Goal: Information Seeking & Learning: Learn about a topic

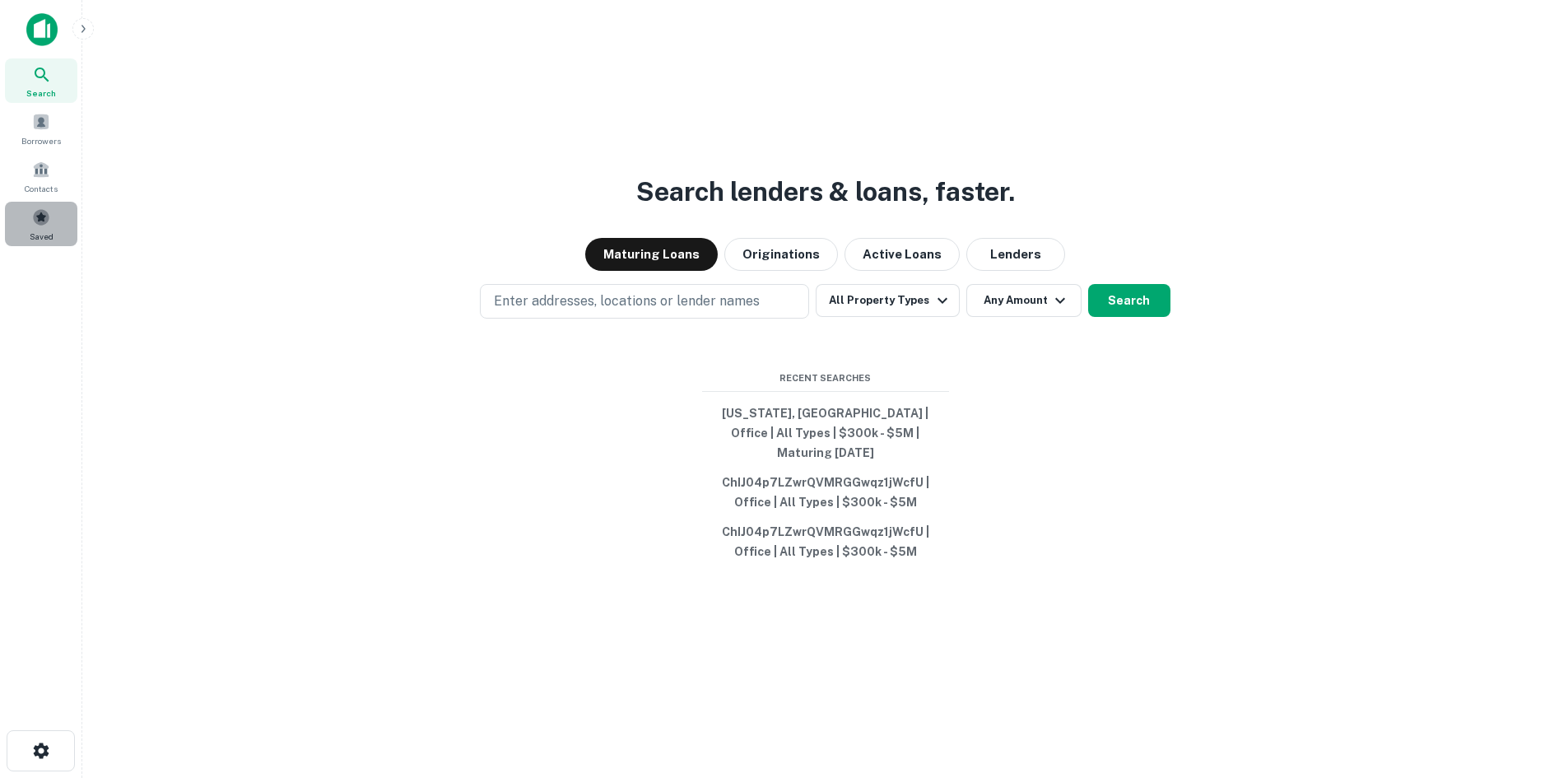
click at [43, 227] on div "Saved" at bounding box center [41, 224] width 73 height 45
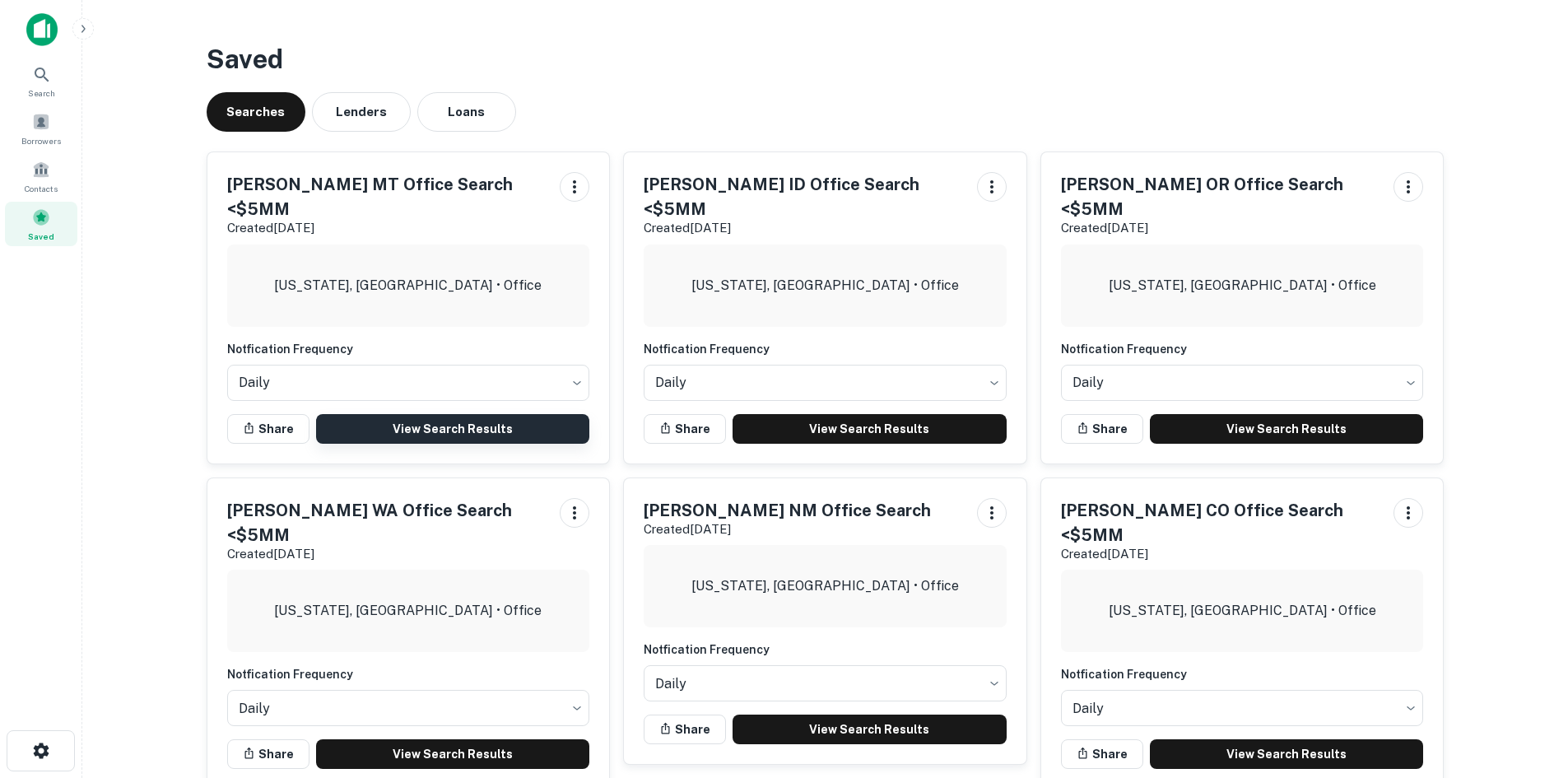
click at [440, 414] on link "View Search Results" at bounding box center [453, 429] width 274 height 30
click at [388, 414] on link "View Search Results" at bounding box center [453, 429] width 274 height 30
click at [35, 81] on icon at bounding box center [41, 74] width 19 height 19
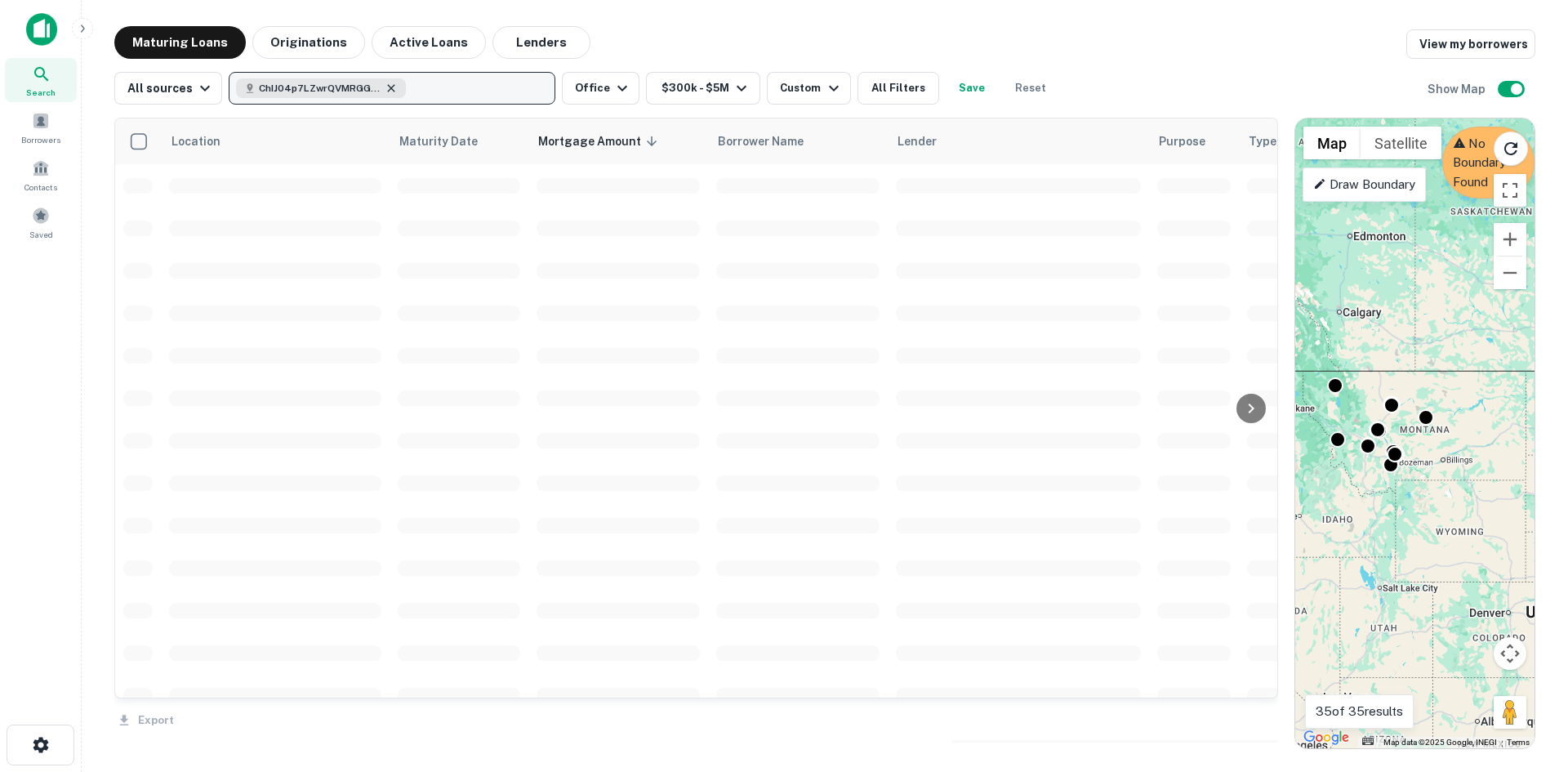
click at [385, 93] on icon "button" at bounding box center [391, 89] width 13 height 13
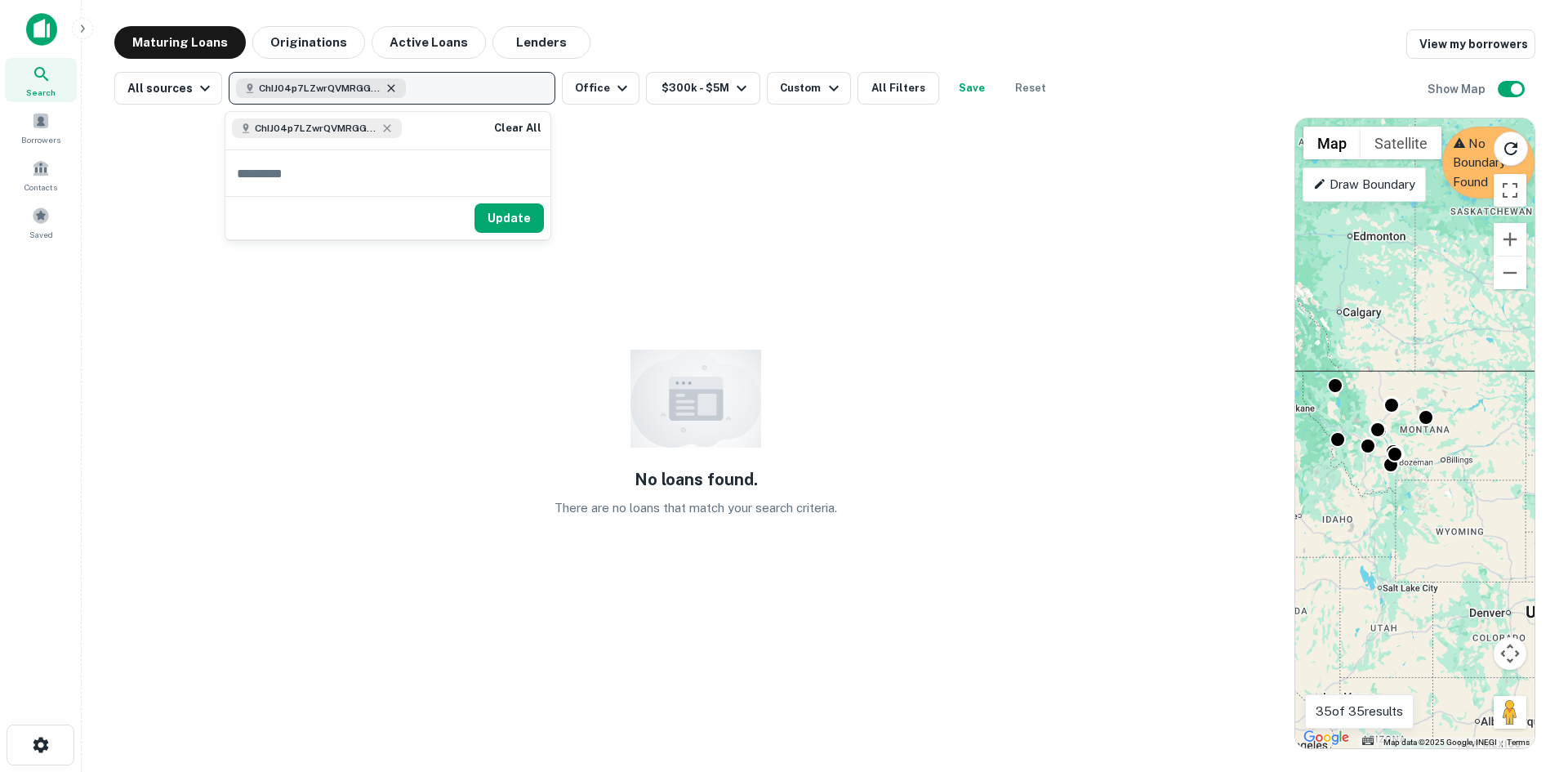
click at [388, 87] on icon "button" at bounding box center [391, 87] width 8 height 8
click at [387, 86] on icon "button" at bounding box center [391, 89] width 13 height 13
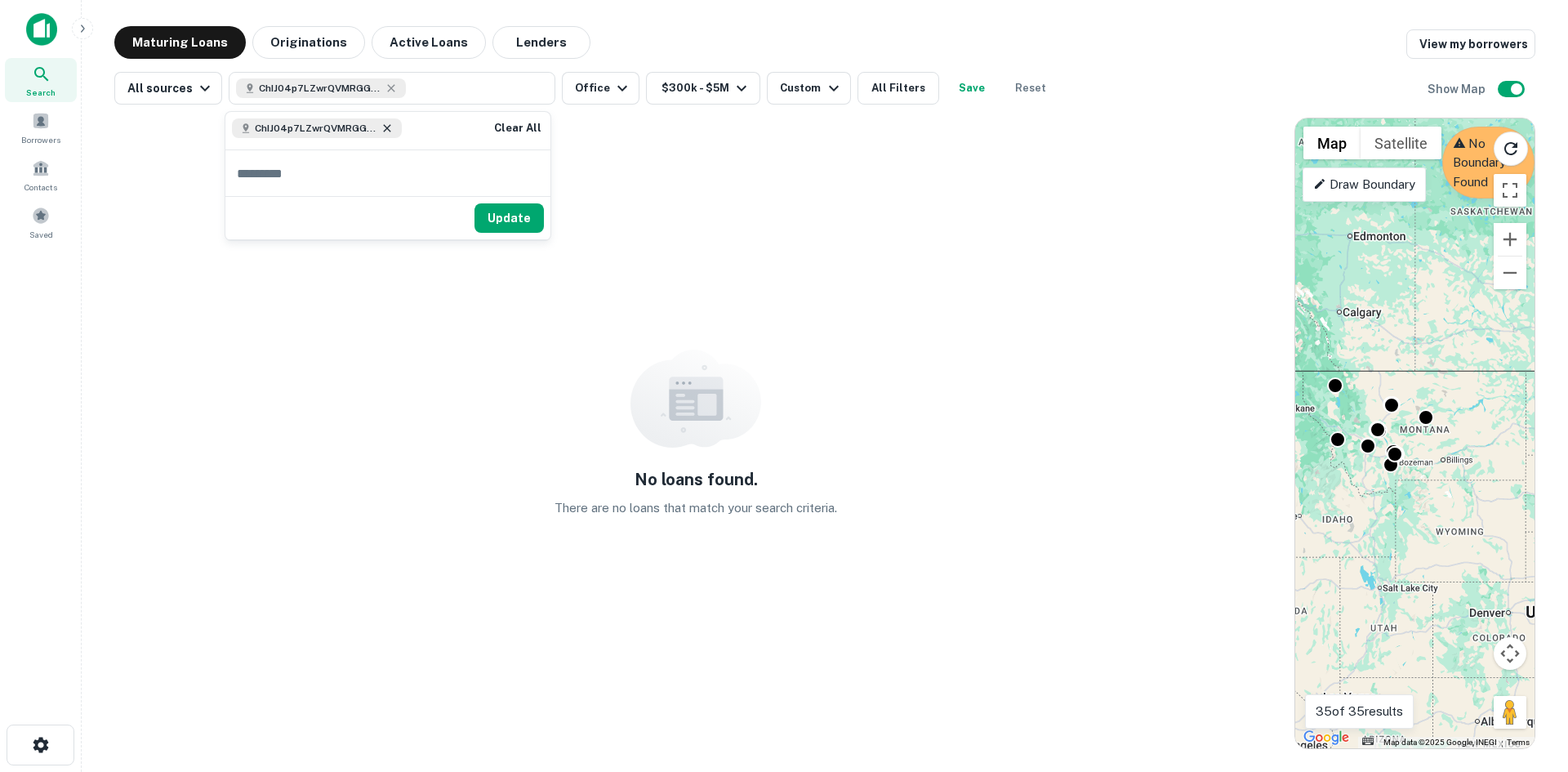
click at [388, 128] on icon at bounding box center [386, 128] width 8 height 8
click at [386, 129] on icon at bounding box center [386, 128] width 8 height 8
drag, startPoint x: 409, startPoint y: 83, endPoint x: 296, endPoint y: 82, distance: 113.0
click at [296, 82] on button "ChIJ04p7LZwrQVMRGGwqz1jWcfU" at bounding box center [392, 88] width 326 height 33
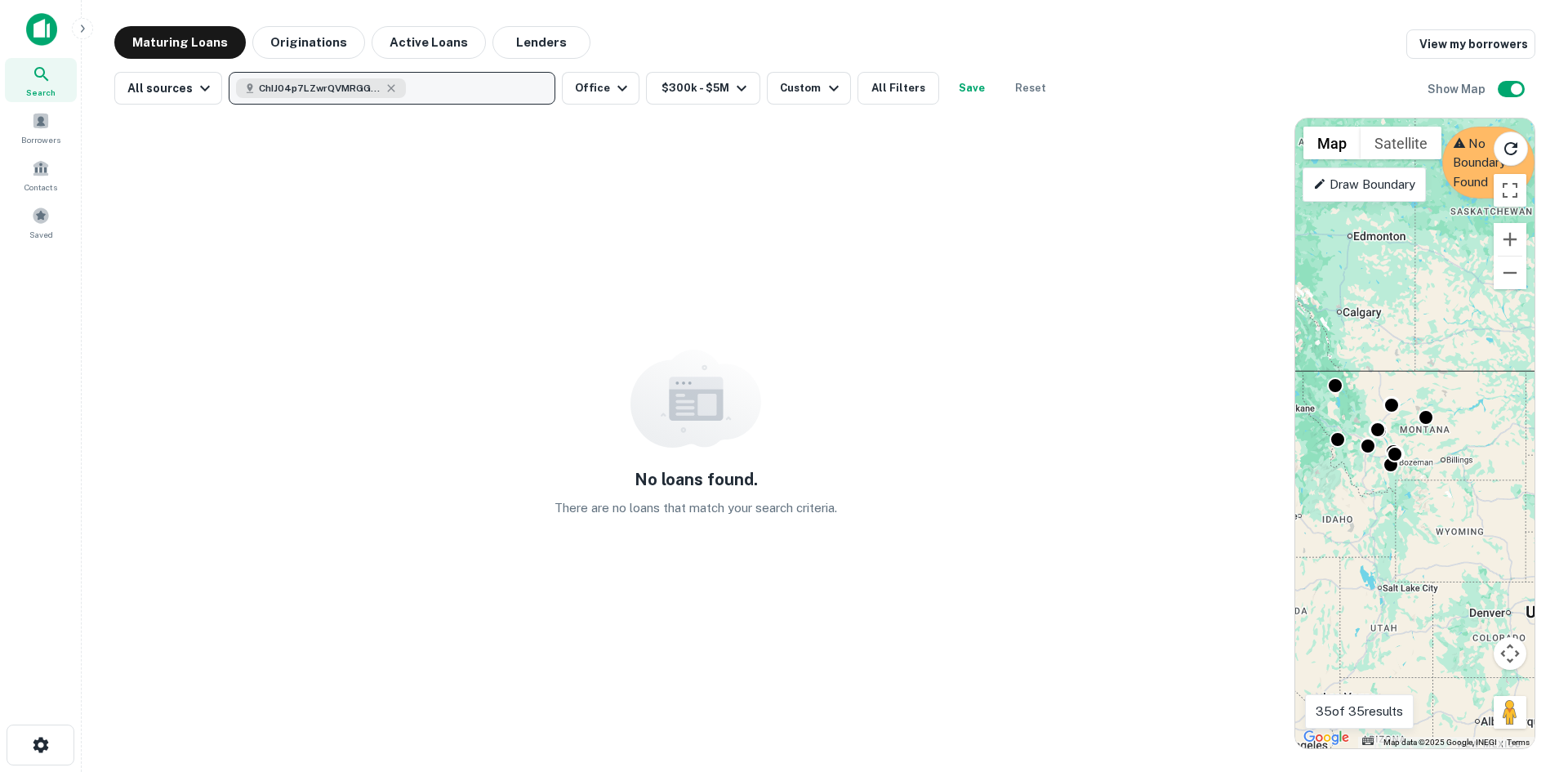
click at [427, 85] on button "ChIJ04p7LZwrQVMRGGwqz1jWcfU" at bounding box center [392, 88] width 326 height 33
click at [387, 85] on icon "button" at bounding box center [391, 89] width 13 height 13
click at [424, 86] on button "ChIJ04p7LZwrQVMRGGwqz1jWcfU" at bounding box center [392, 88] width 326 height 33
type input "*******"
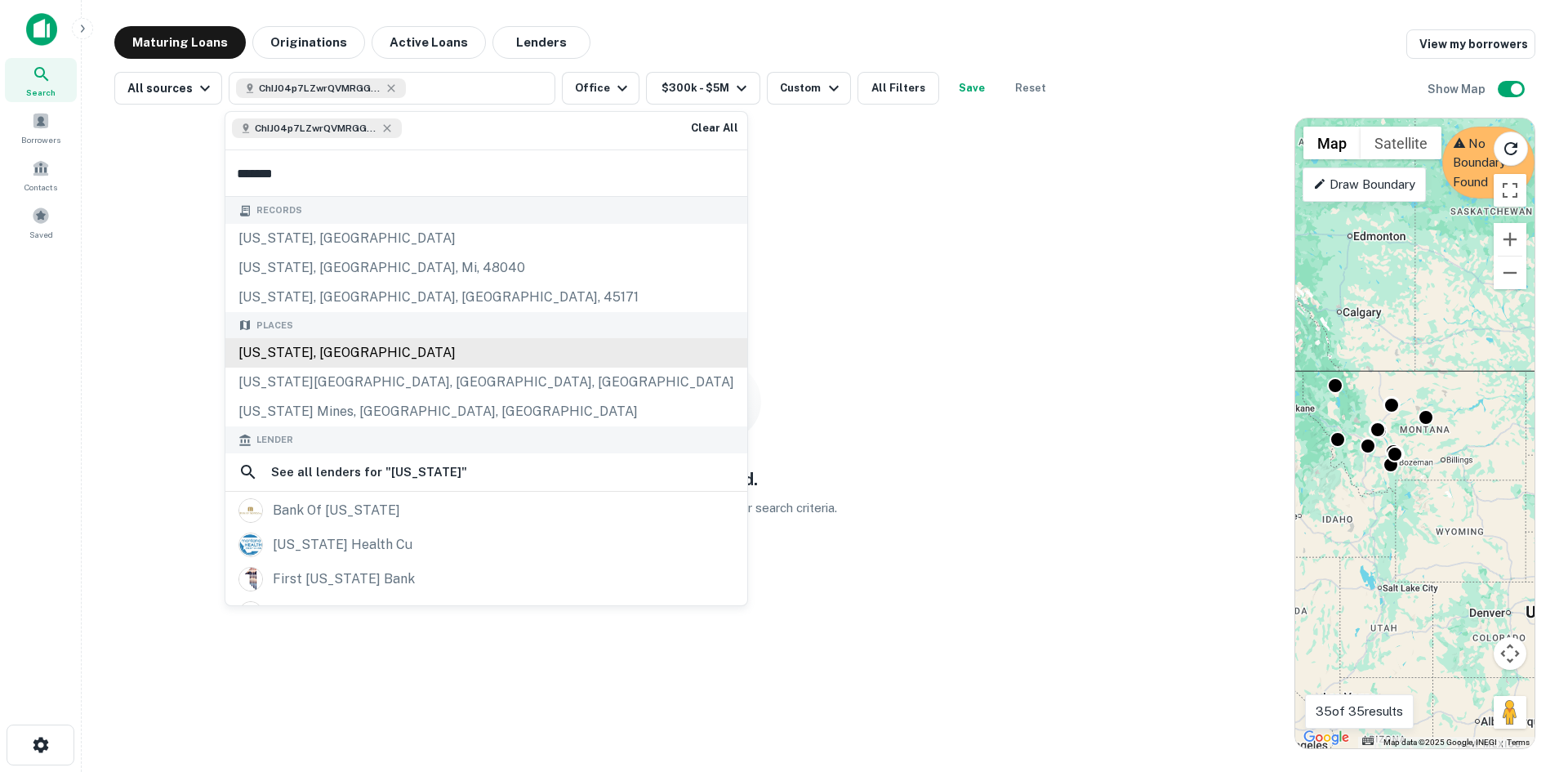
click at [336, 358] on div "[US_STATE], [GEOGRAPHIC_DATA]" at bounding box center [486, 353] width 522 height 29
click at [275, 349] on div "[US_STATE], [GEOGRAPHIC_DATA]" at bounding box center [486, 353] width 522 height 29
click at [274, 349] on div "[US_STATE], [GEOGRAPHIC_DATA]" at bounding box center [486, 353] width 522 height 29
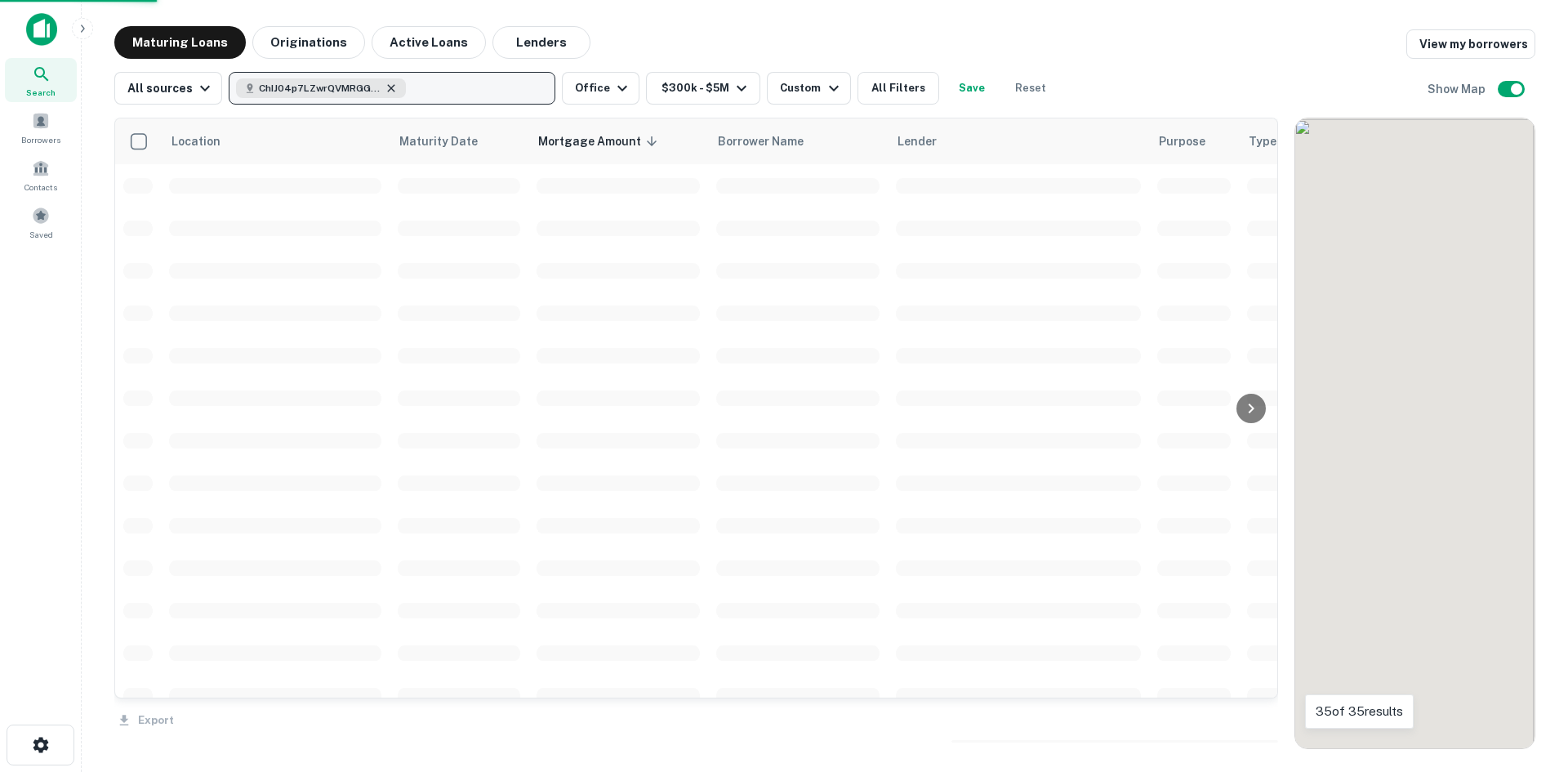
click at [384, 84] on icon "button" at bounding box center [391, 89] width 13 height 13
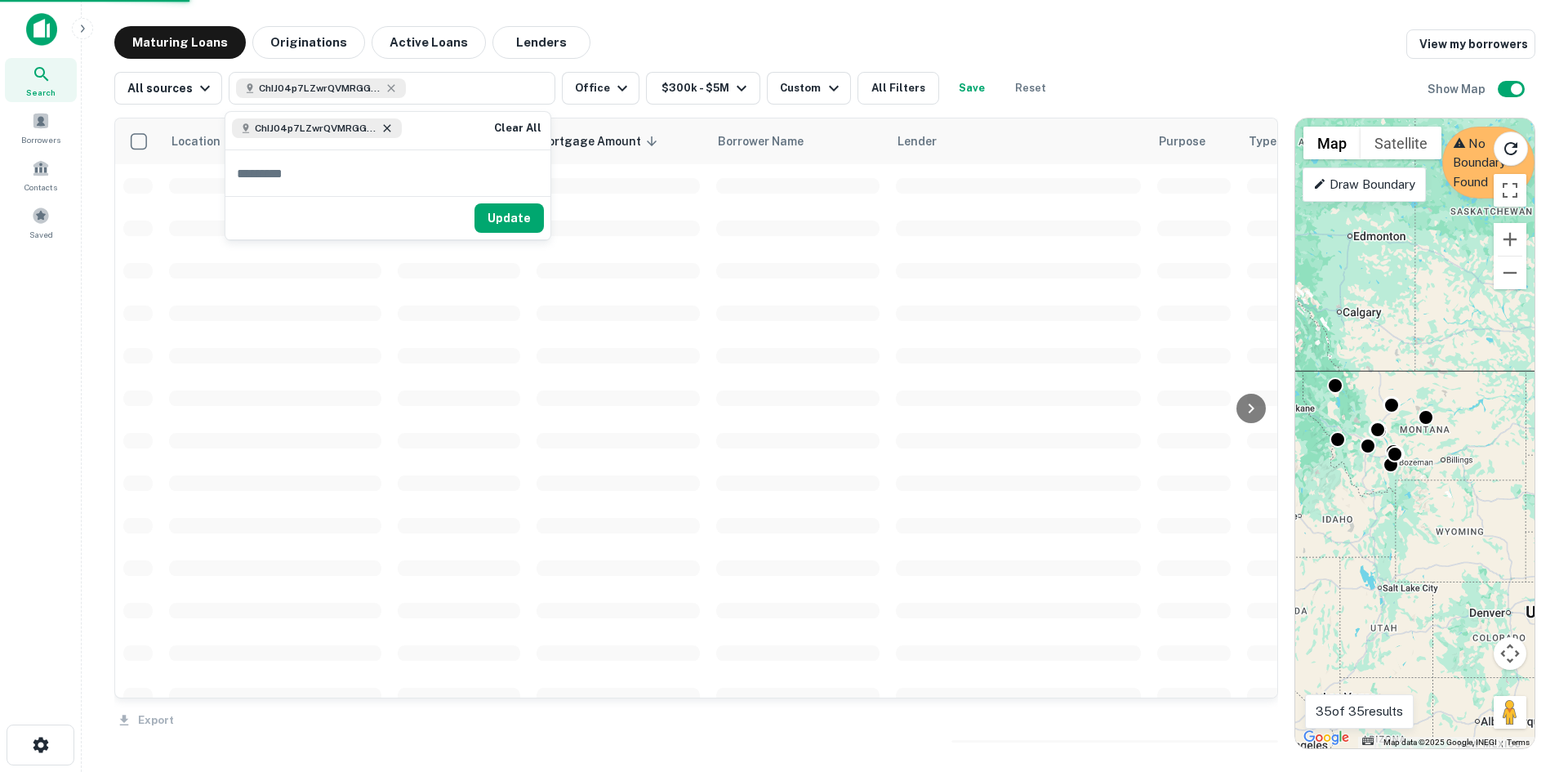
click at [386, 126] on icon at bounding box center [388, 128] width 13 height 13
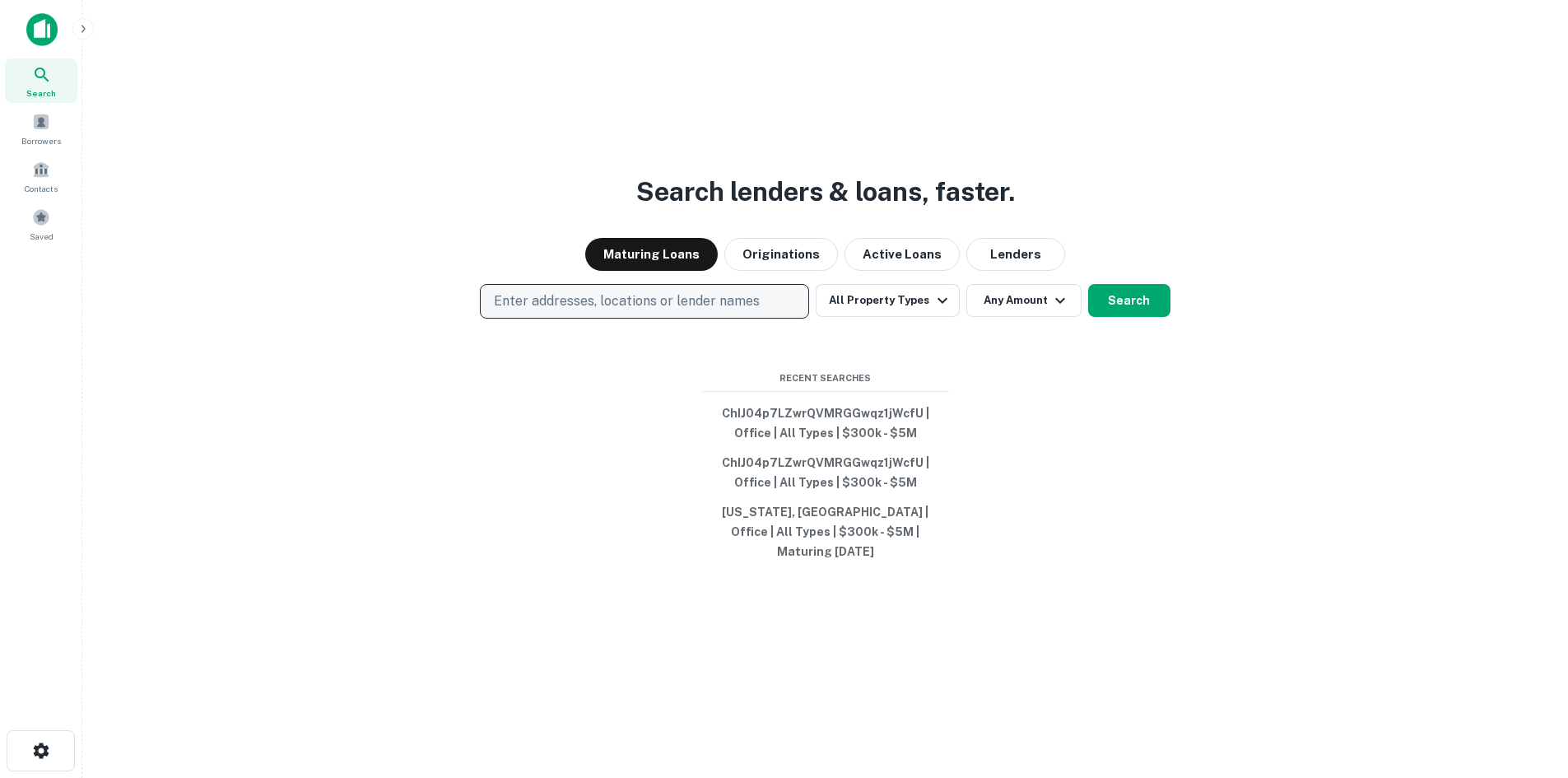
click at [589, 306] on p "Enter addresses, locations or lender names" at bounding box center [626, 300] width 266 height 19
type input "*******"
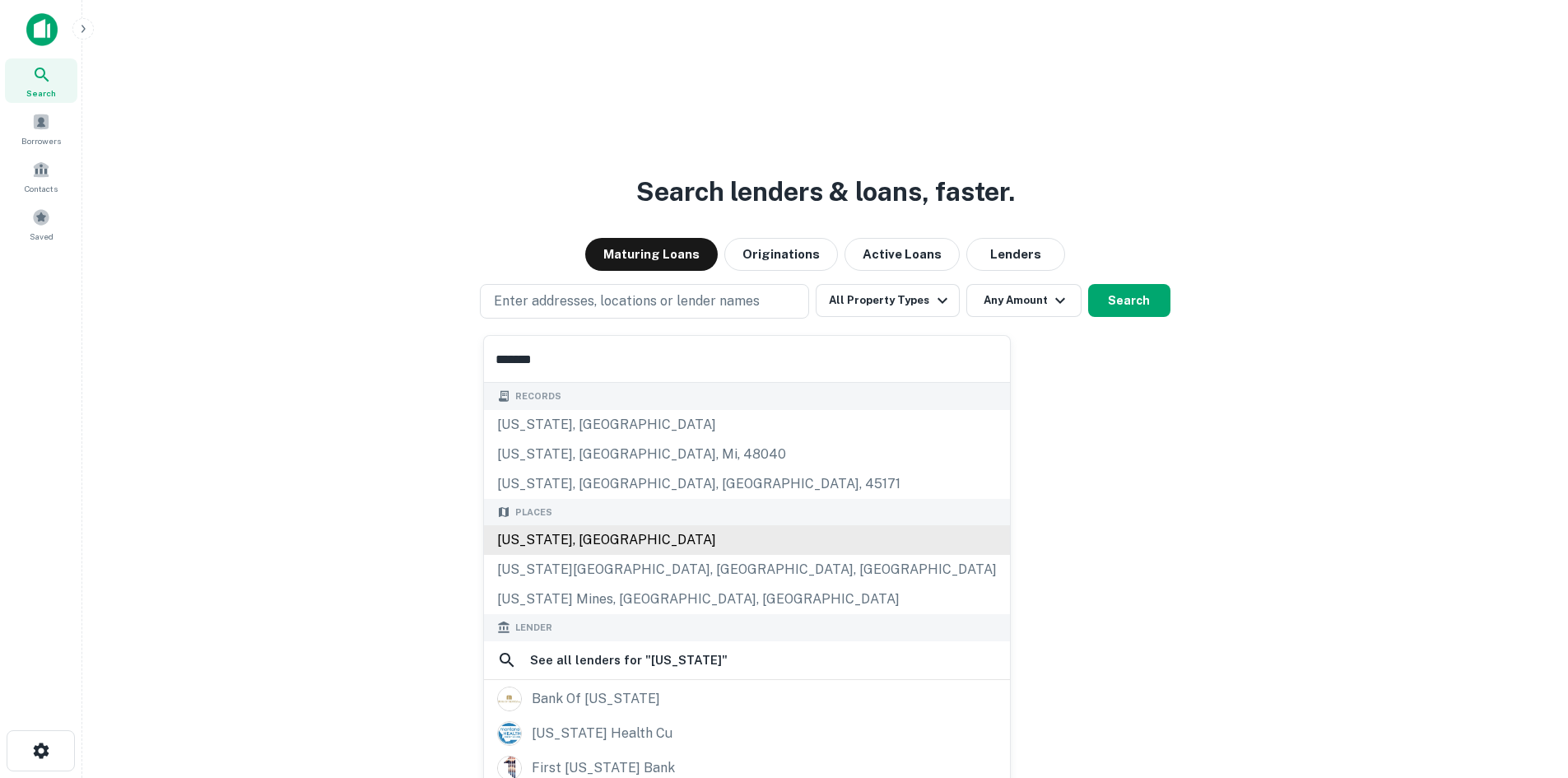
click at [599, 540] on div "Places Montana, USA Montana City, MT, USA Montana Mines, WV, USA" at bounding box center [747, 557] width 526 height 116
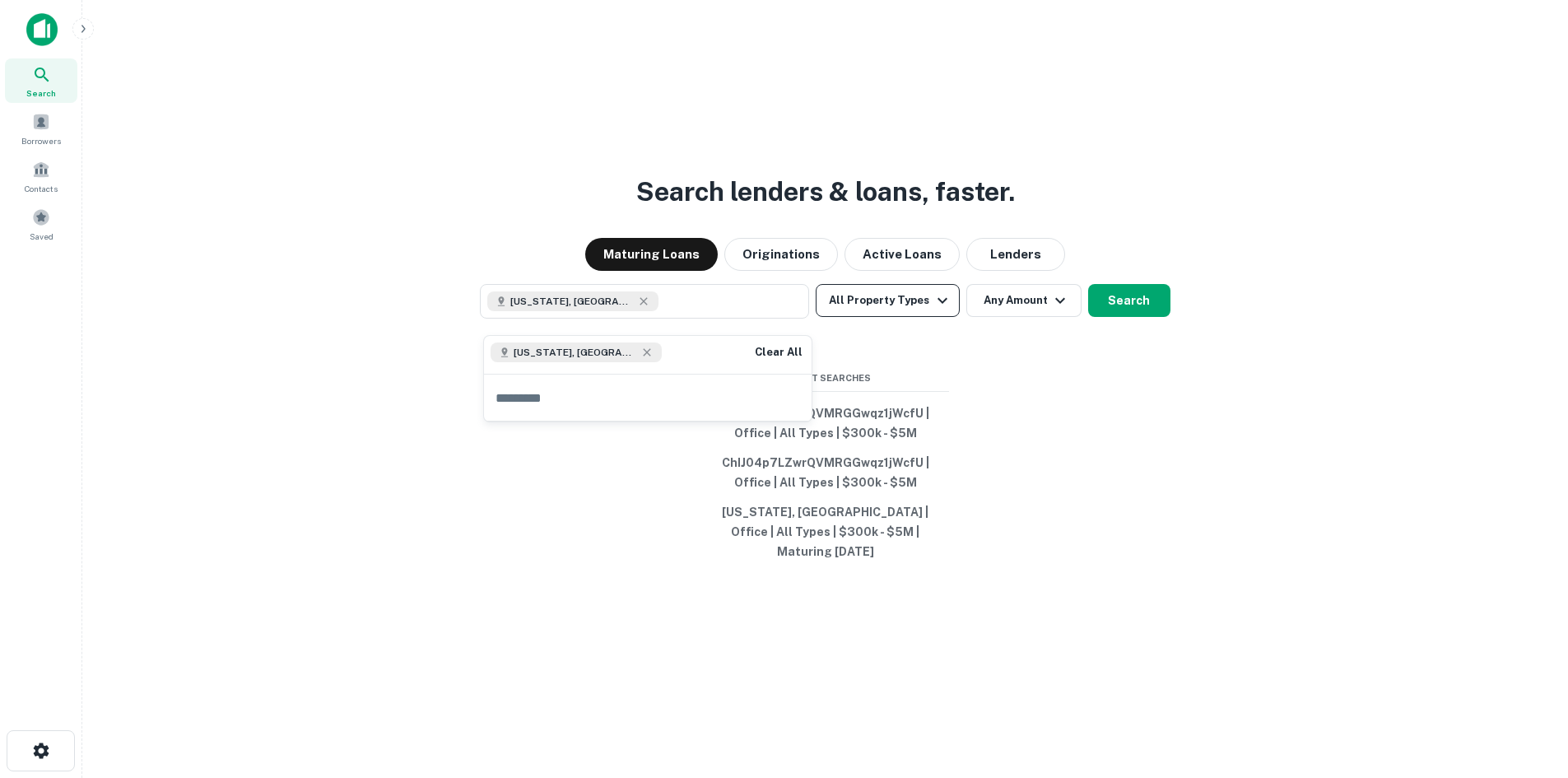
click at [887, 311] on button "All Property Types" at bounding box center [888, 300] width 143 height 33
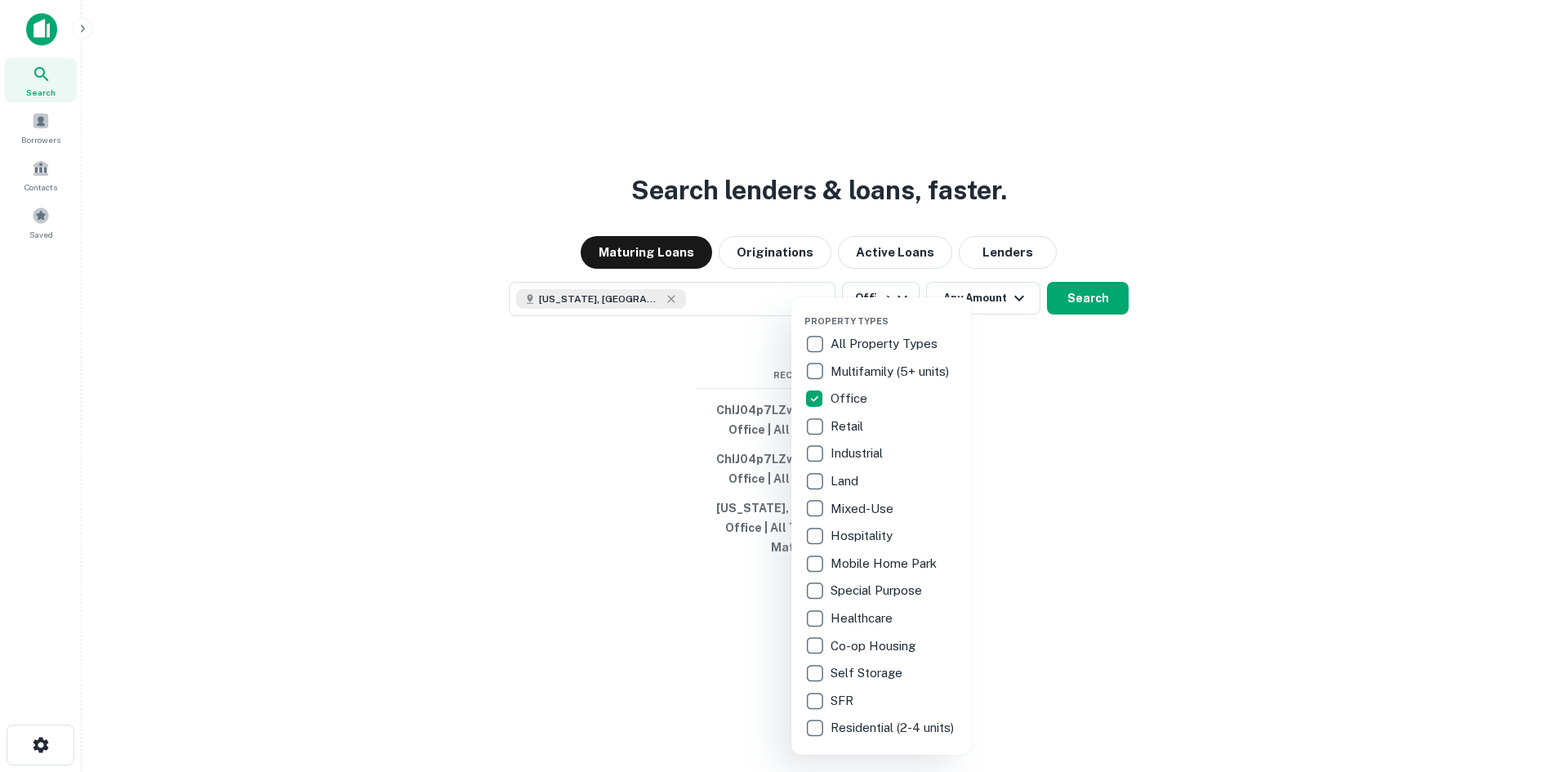
click at [995, 312] on div at bounding box center [784, 386] width 1568 height 772
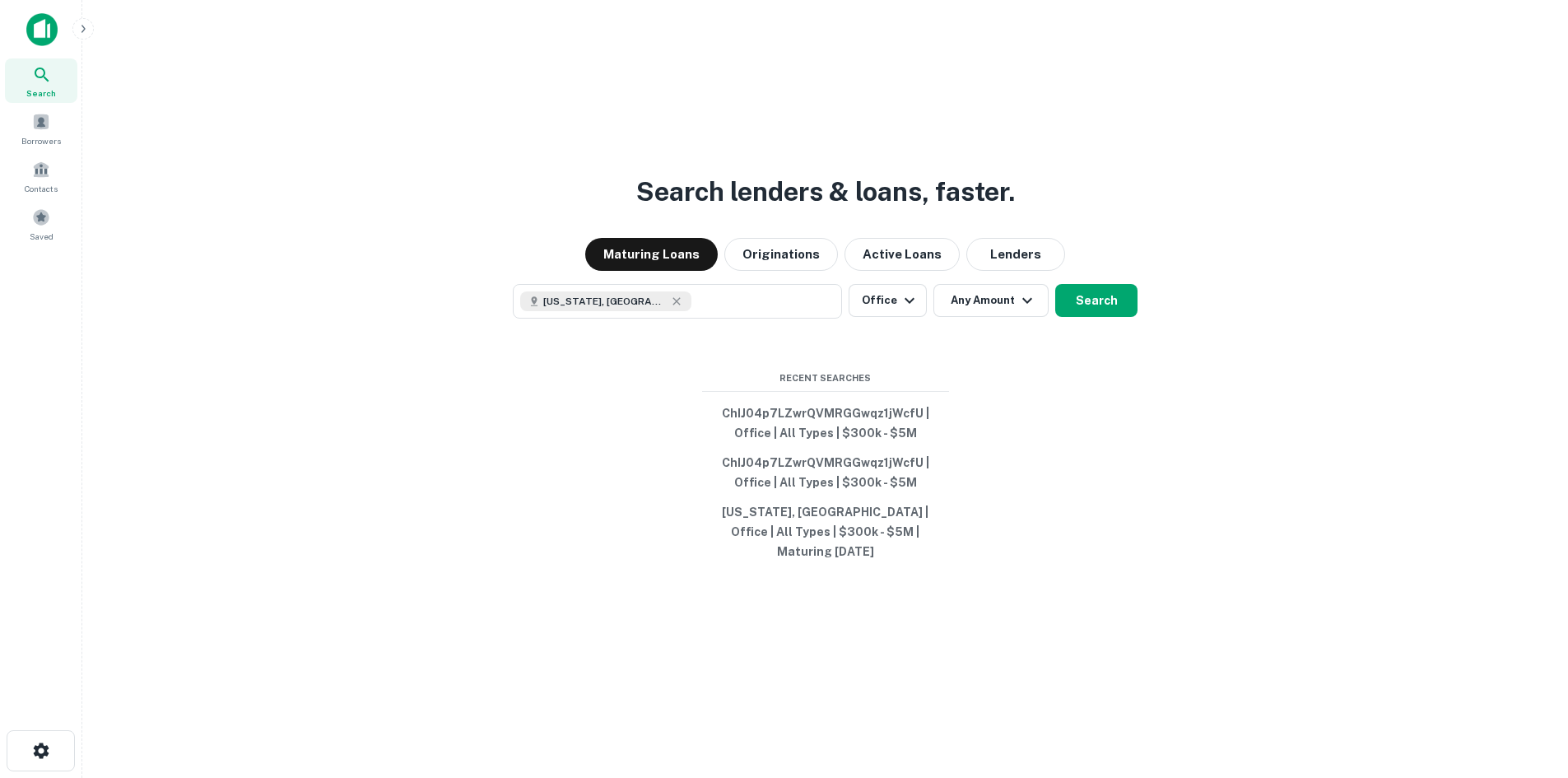
click at [1003, 312] on button "Any Amount" at bounding box center [991, 300] width 116 height 33
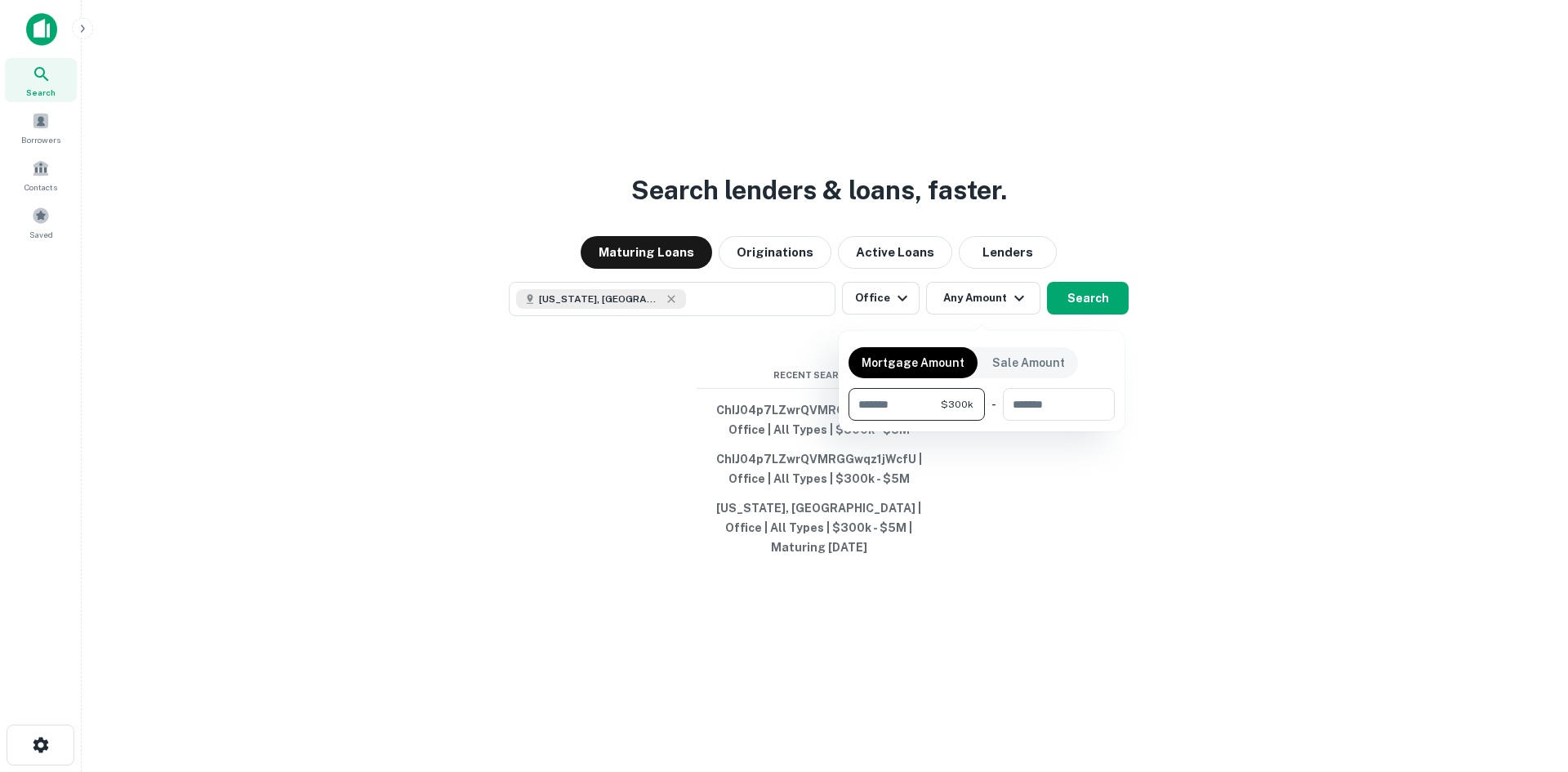
type input "******"
type input "*******"
click at [1078, 303] on div at bounding box center [784, 386] width 1568 height 772
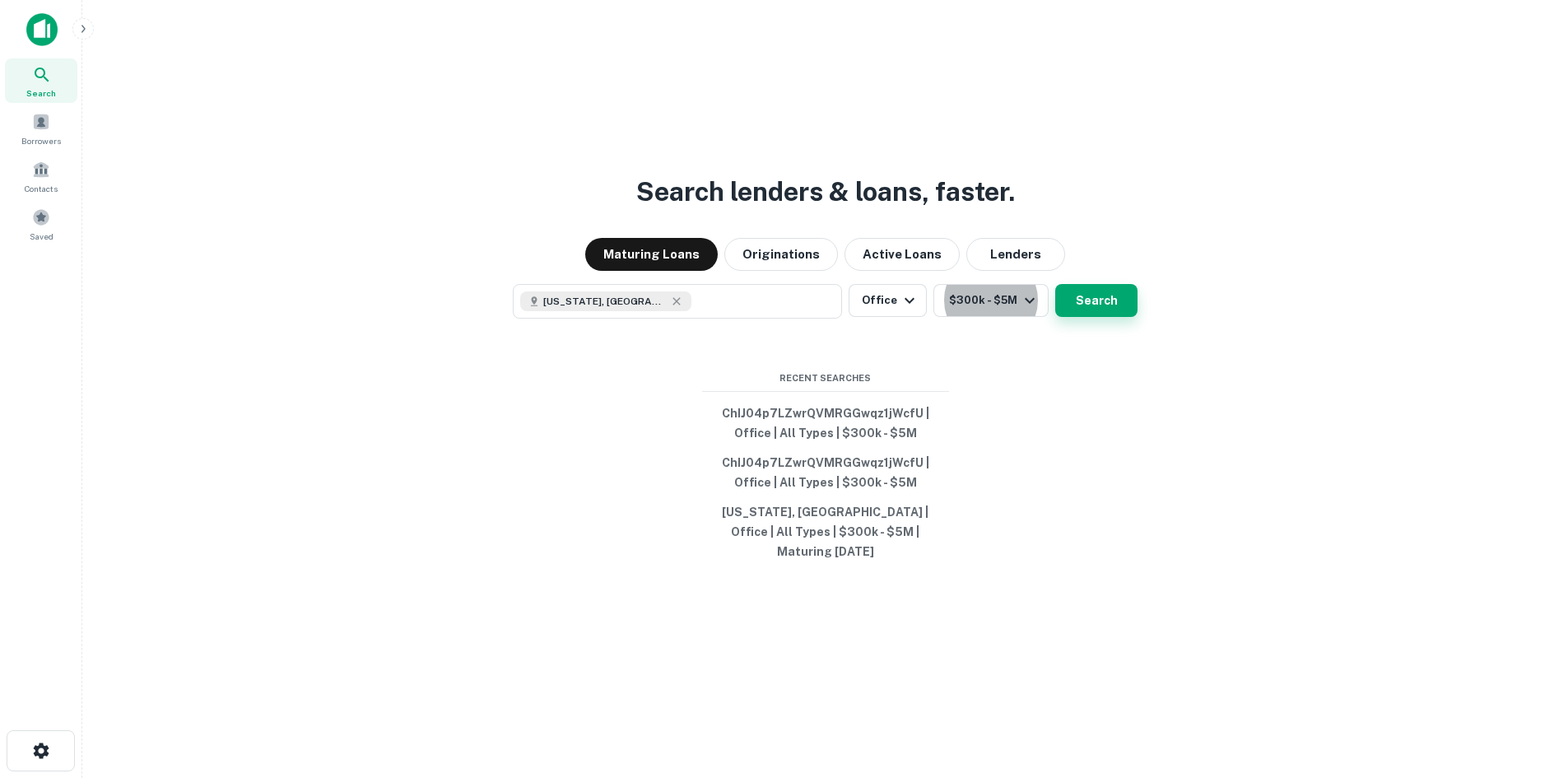
click at [1096, 310] on button "Search" at bounding box center [1096, 300] width 83 height 33
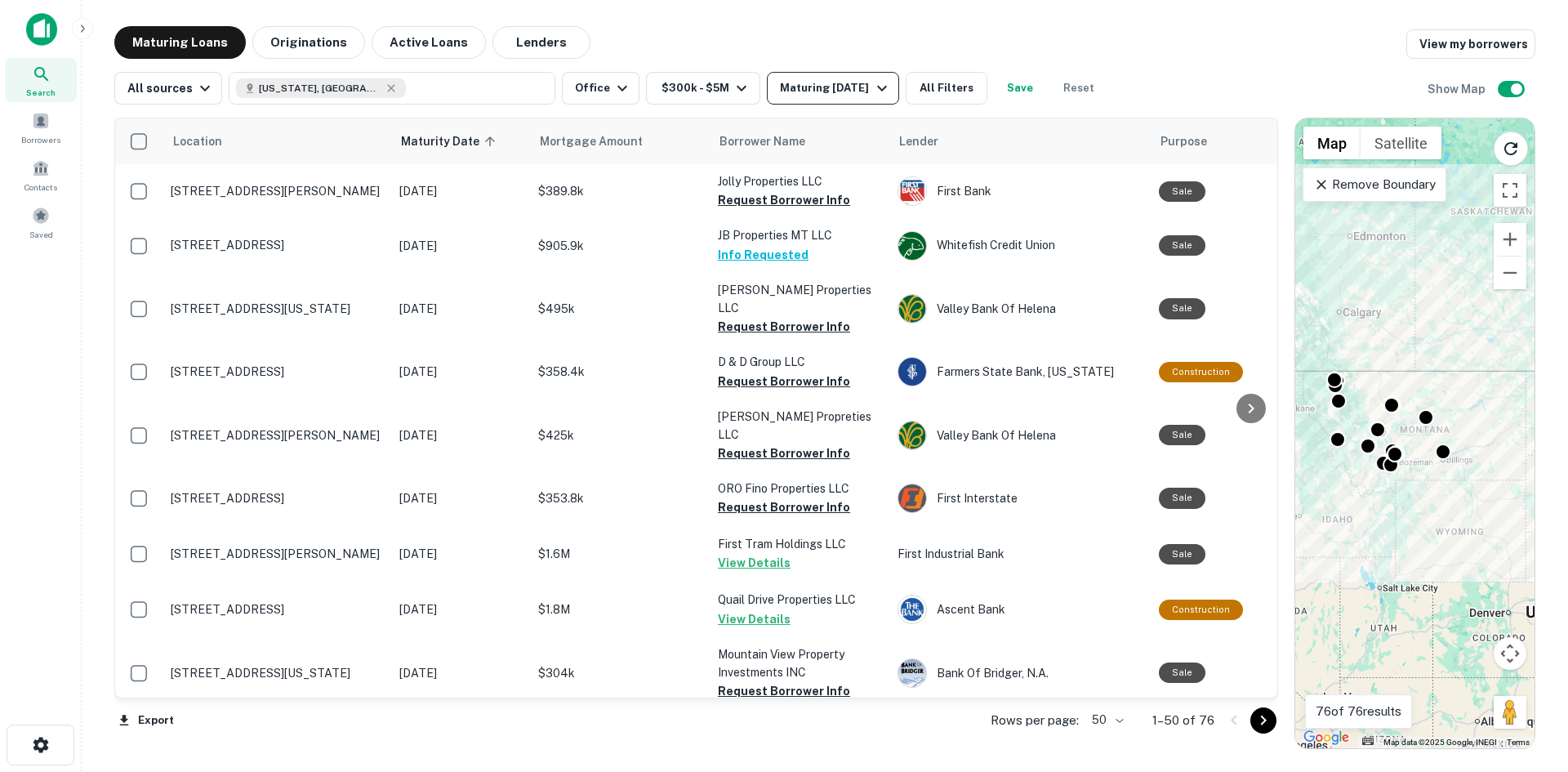
click at [835, 94] on div "Maturing In 1 Year" at bounding box center [835, 88] width 111 height 19
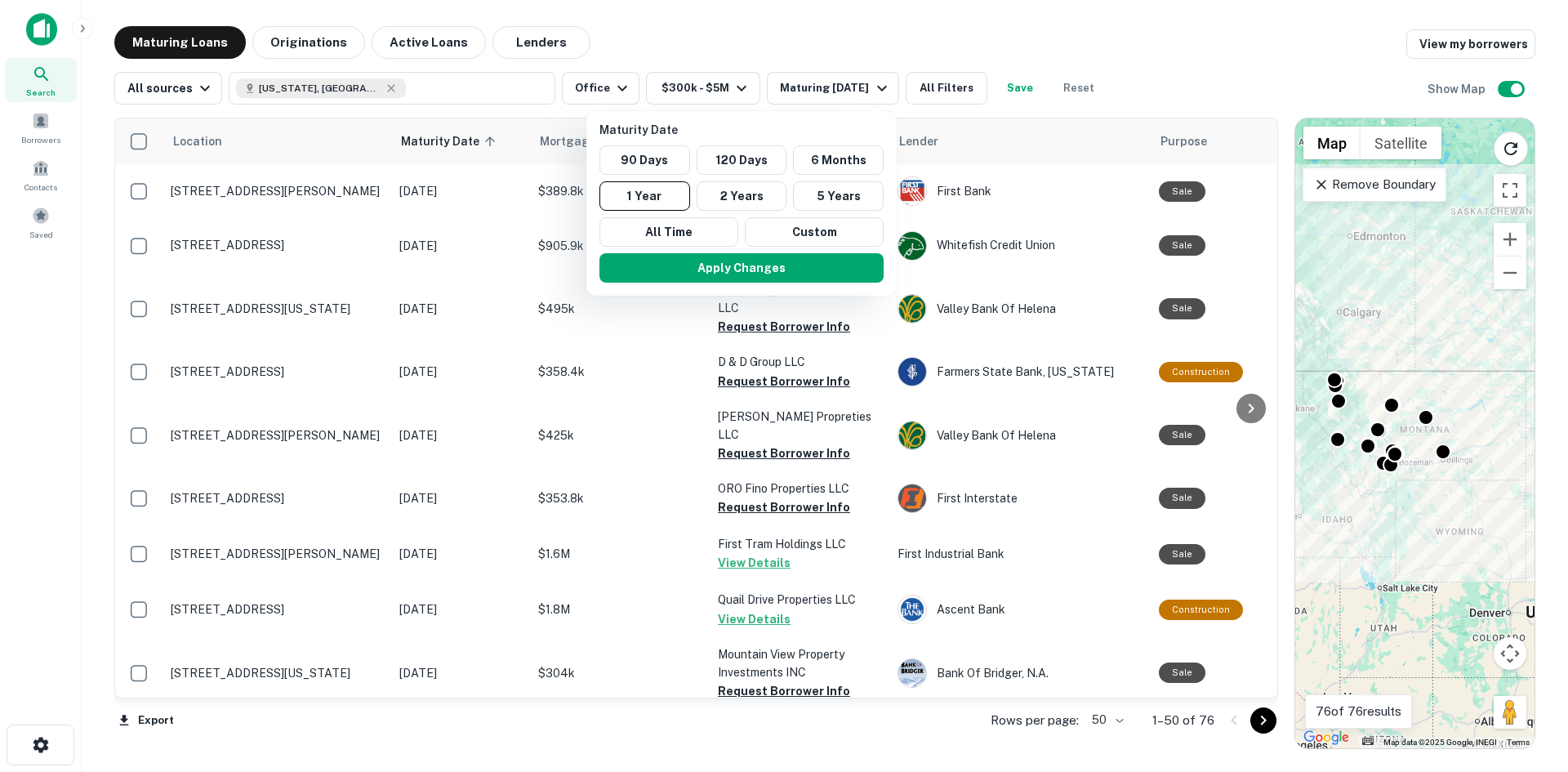
click at [845, 90] on div at bounding box center [784, 386] width 1568 height 772
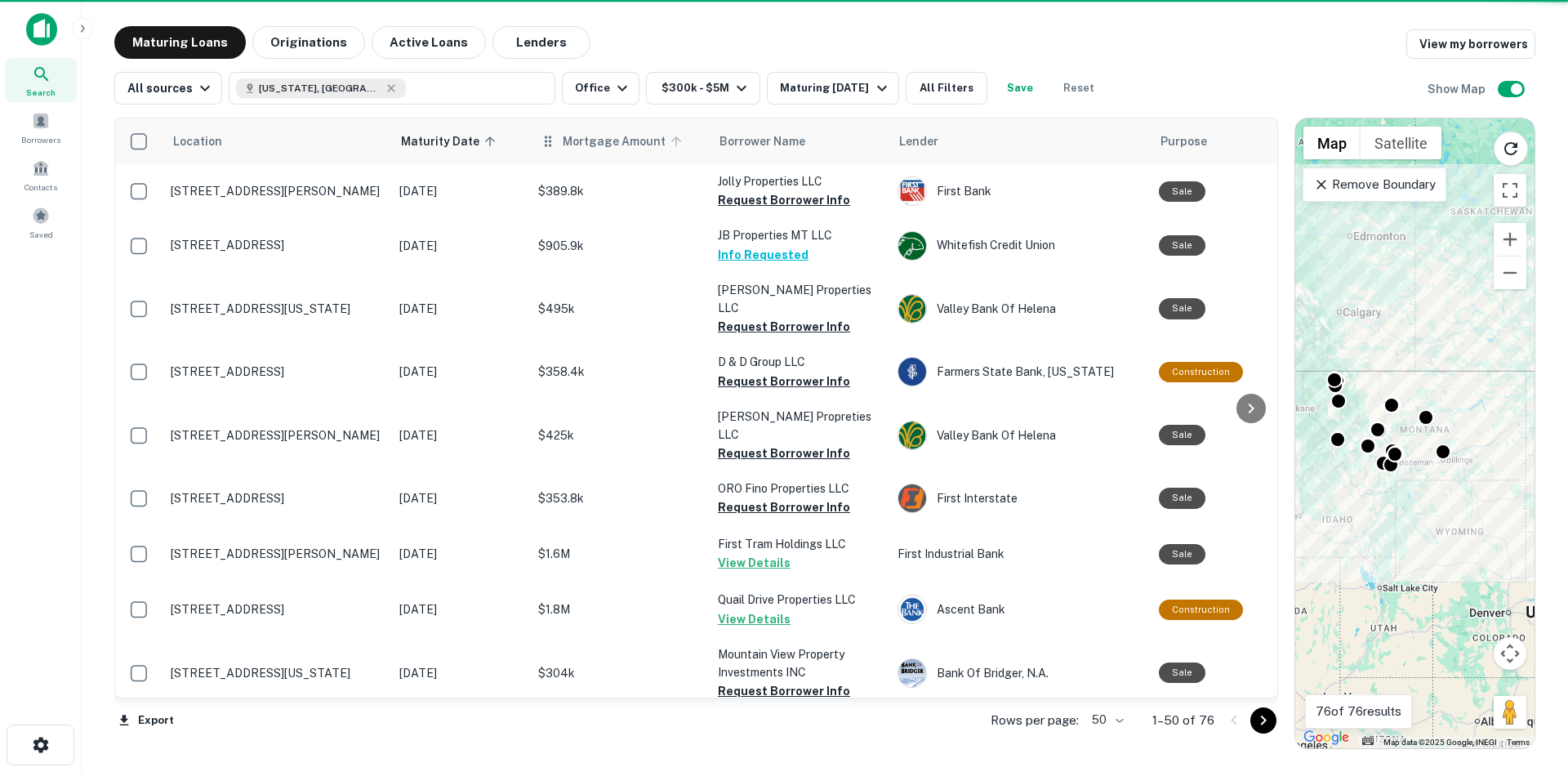
click at [613, 147] on span "Mortgage Amount" at bounding box center [625, 141] width 124 height 19
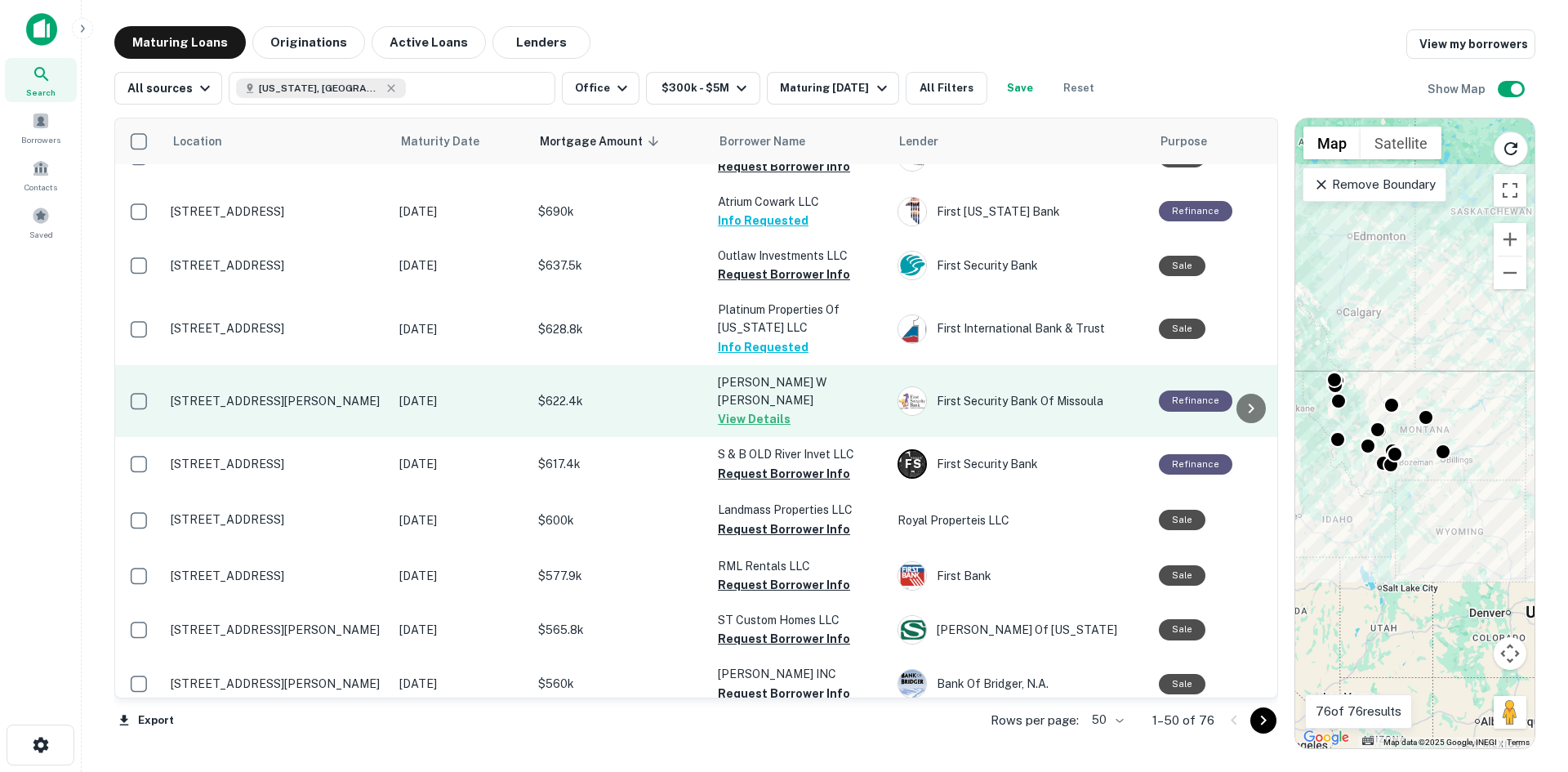
scroll to position [2067, 0]
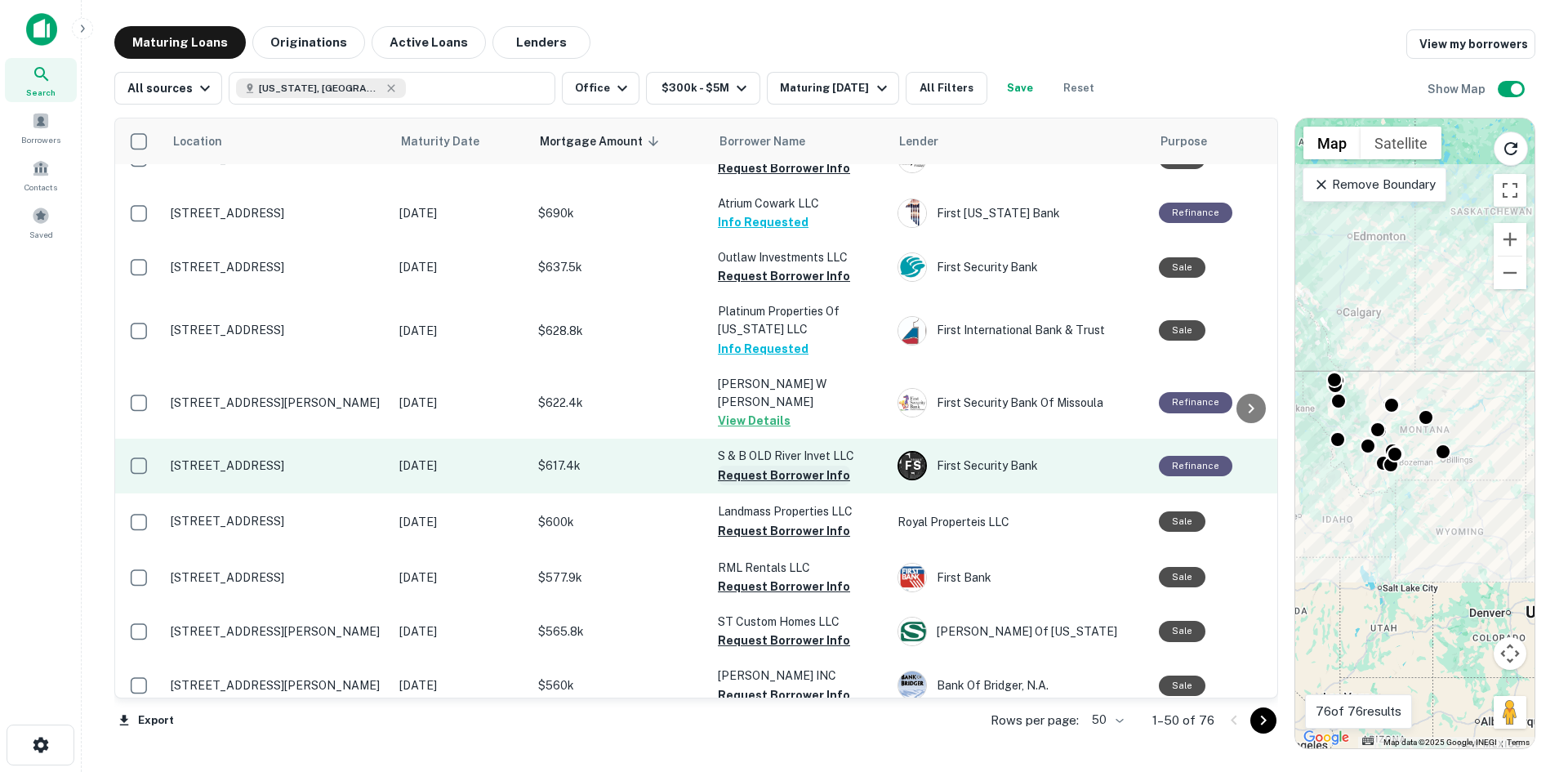
click at [785, 466] on button "Request Borrower Info" at bounding box center [784, 475] width 132 height 19
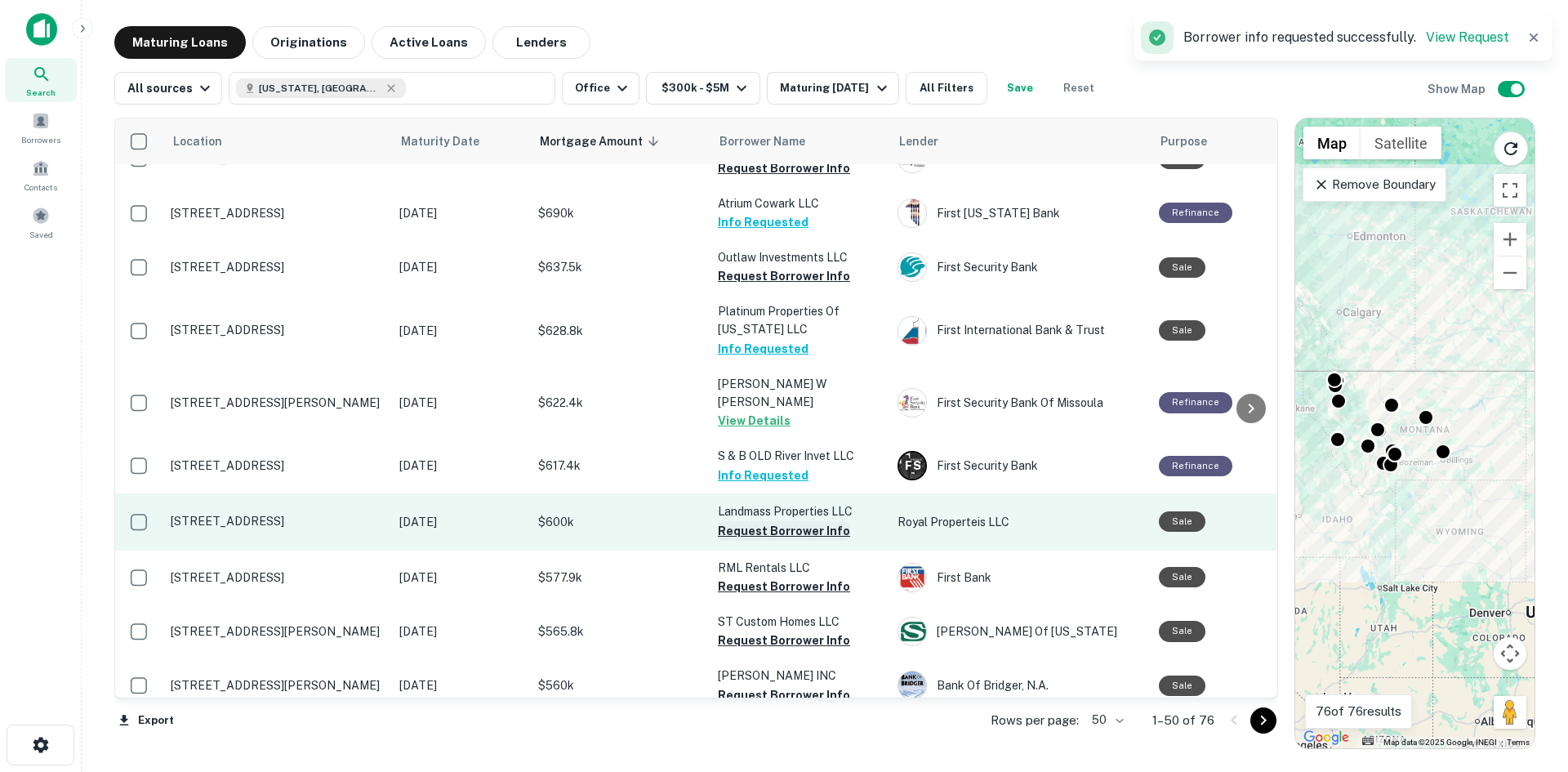
click at [773, 521] on button "Request Borrower Info" at bounding box center [784, 530] width 132 height 19
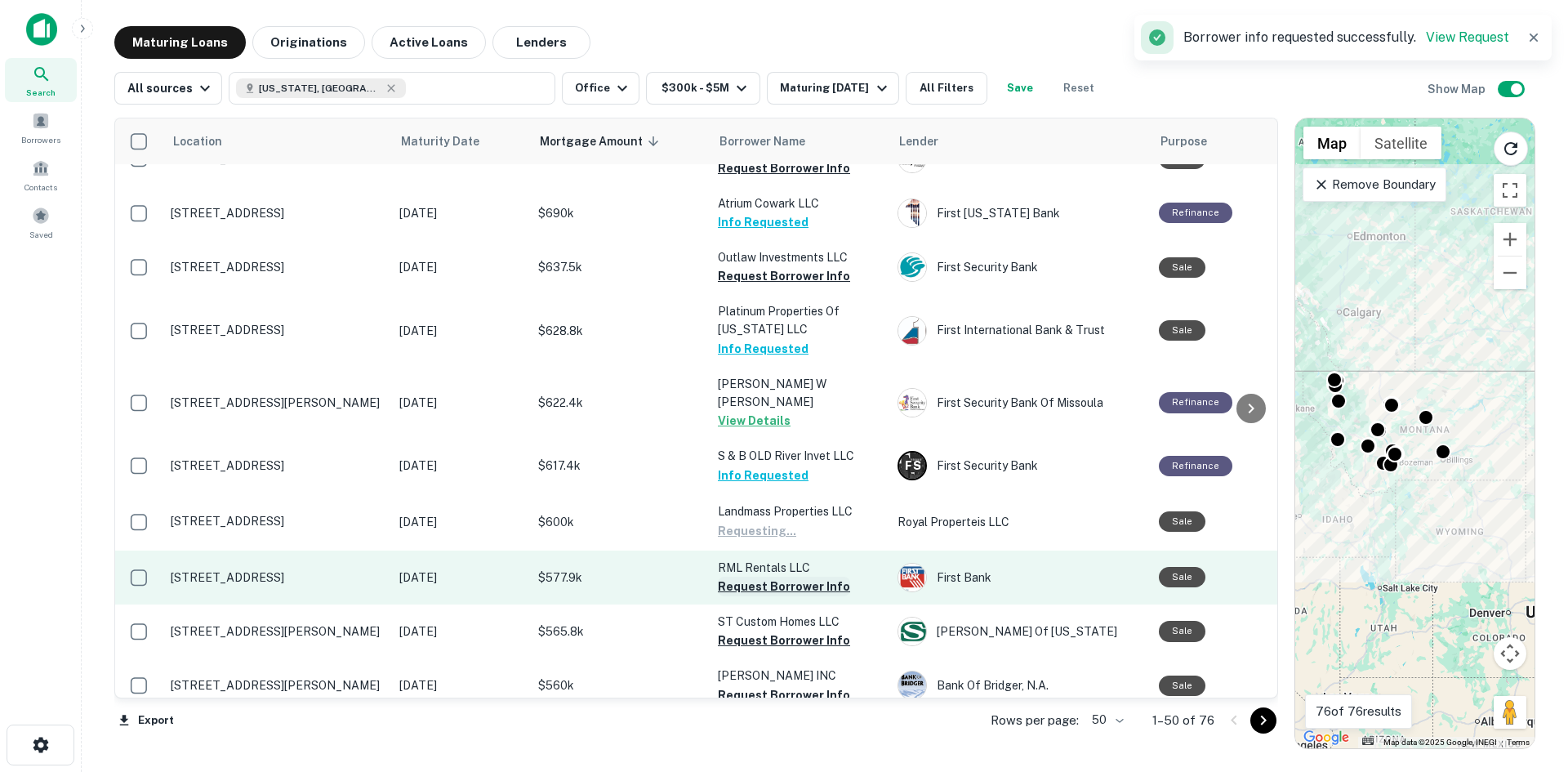
click at [767, 577] on button "Request Borrower Info" at bounding box center [784, 586] width 132 height 19
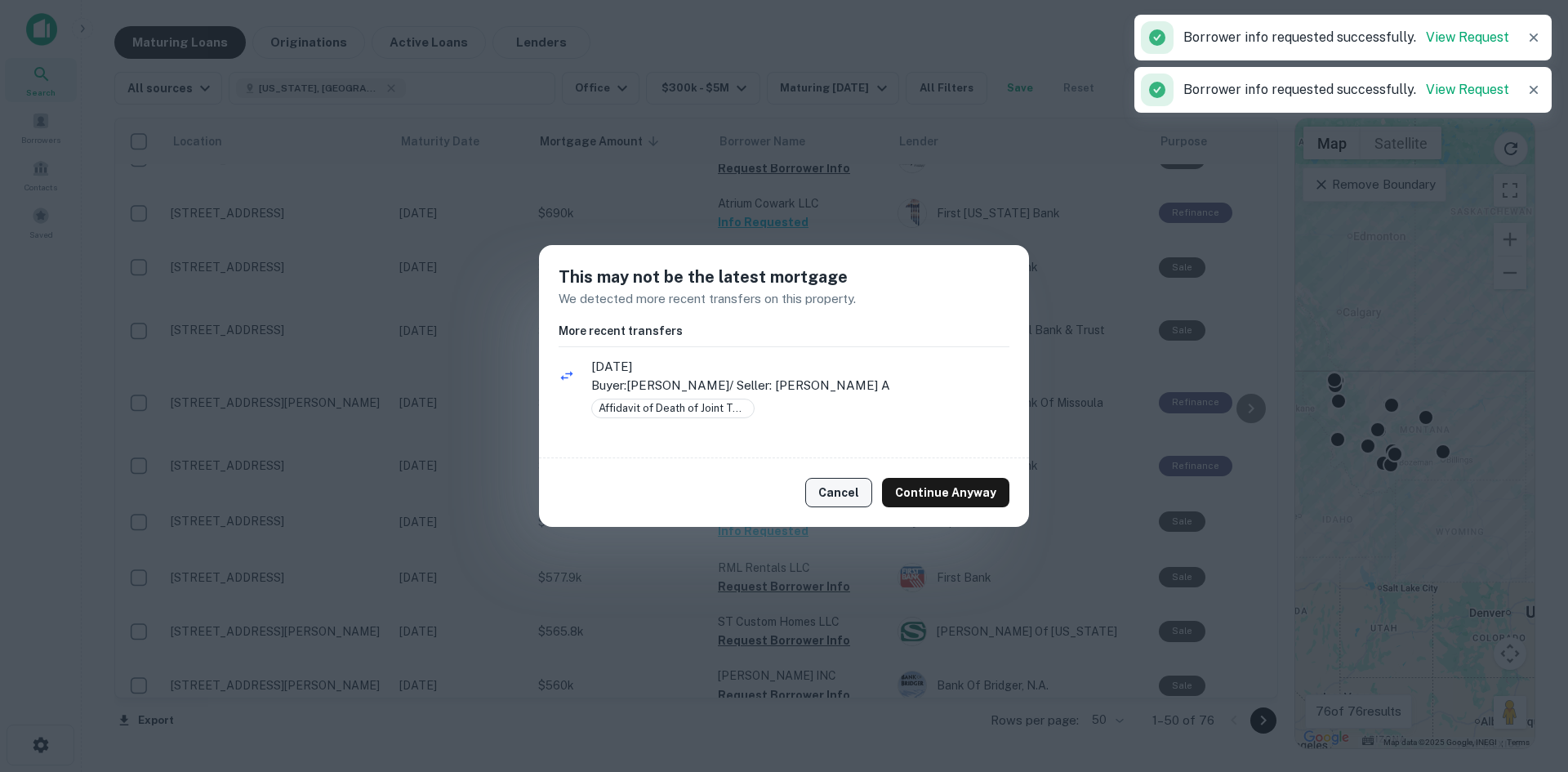
click at [846, 495] on button "Cancel" at bounding box center [839, 492] width 67 height 29
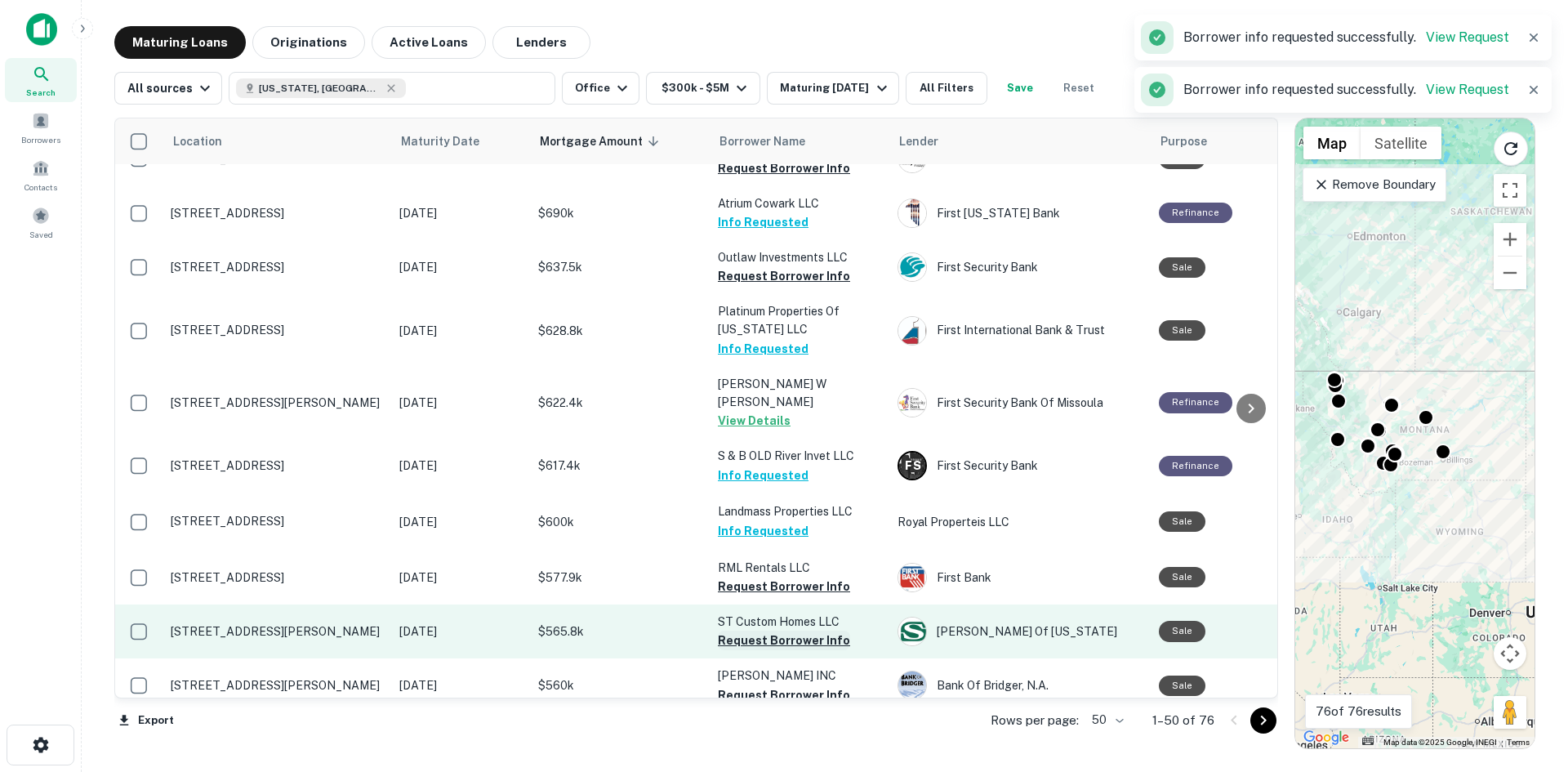
click at [779, 630] on button "Request Borrower Info" at bounding box center [784, 640] width 132 height 19
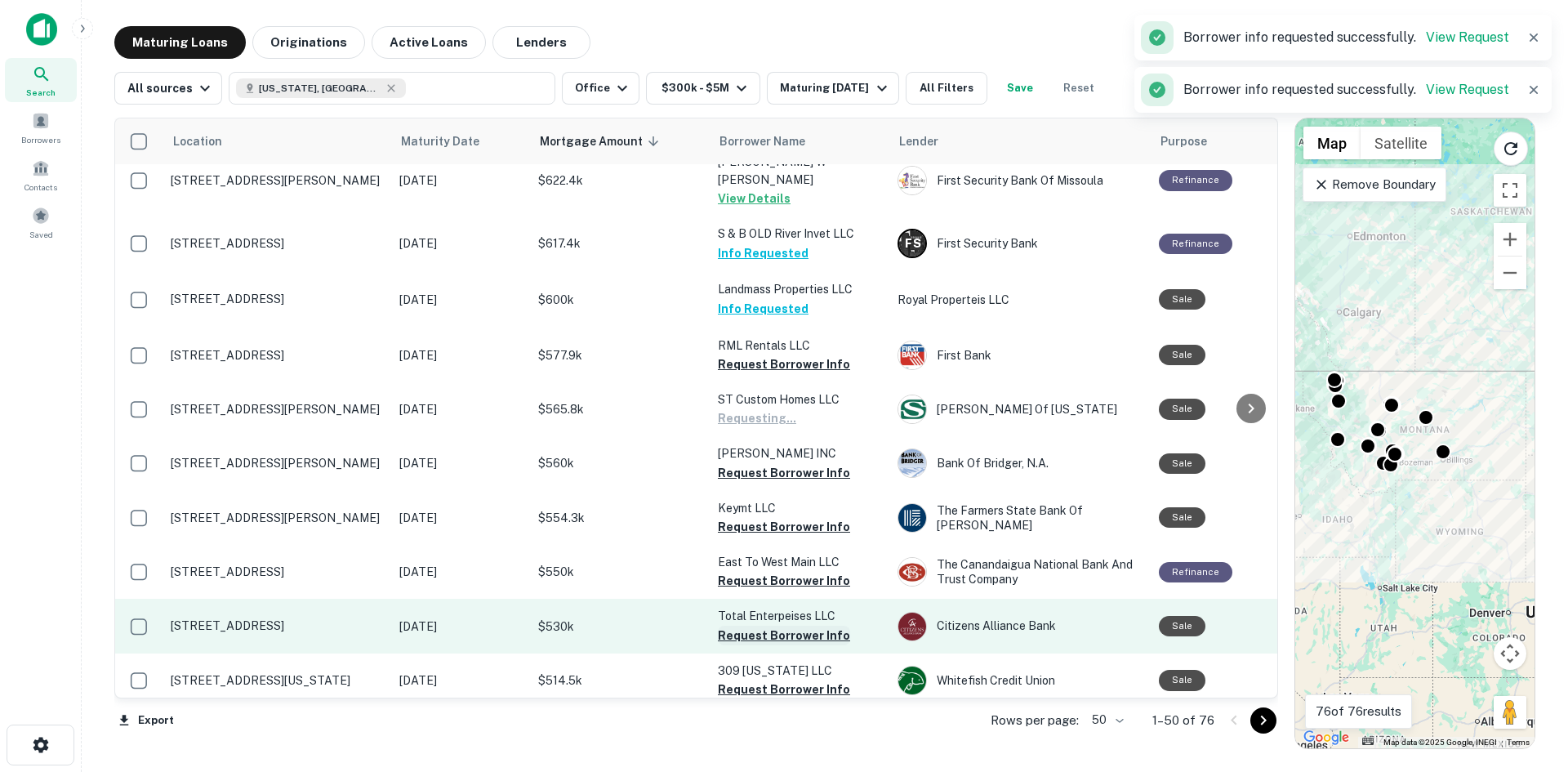
scroll to position [2312, 0]
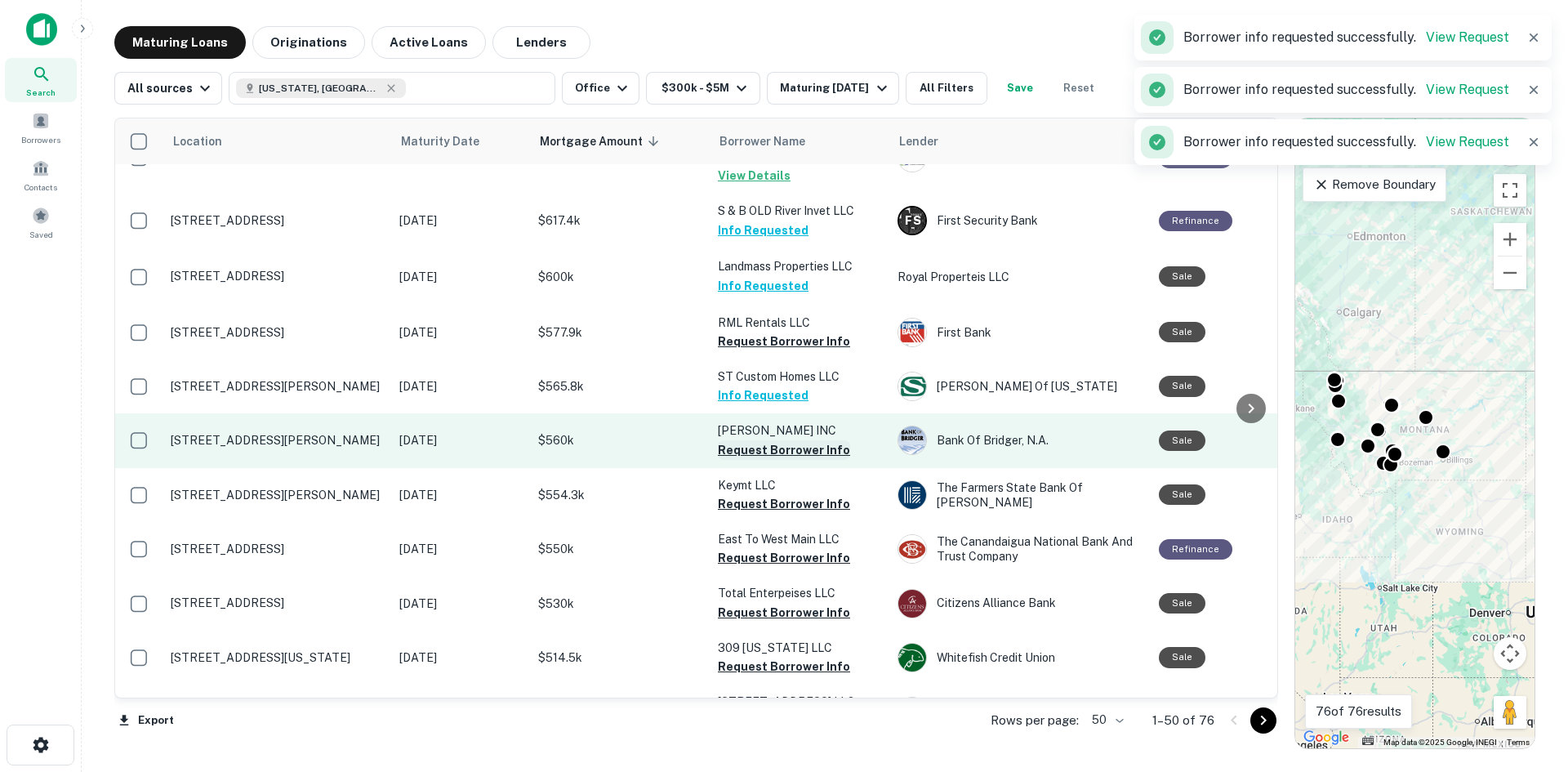
click at [783, 440] on button "Request Borrower Info" at bounding box center [784, 450] width 132 height 19
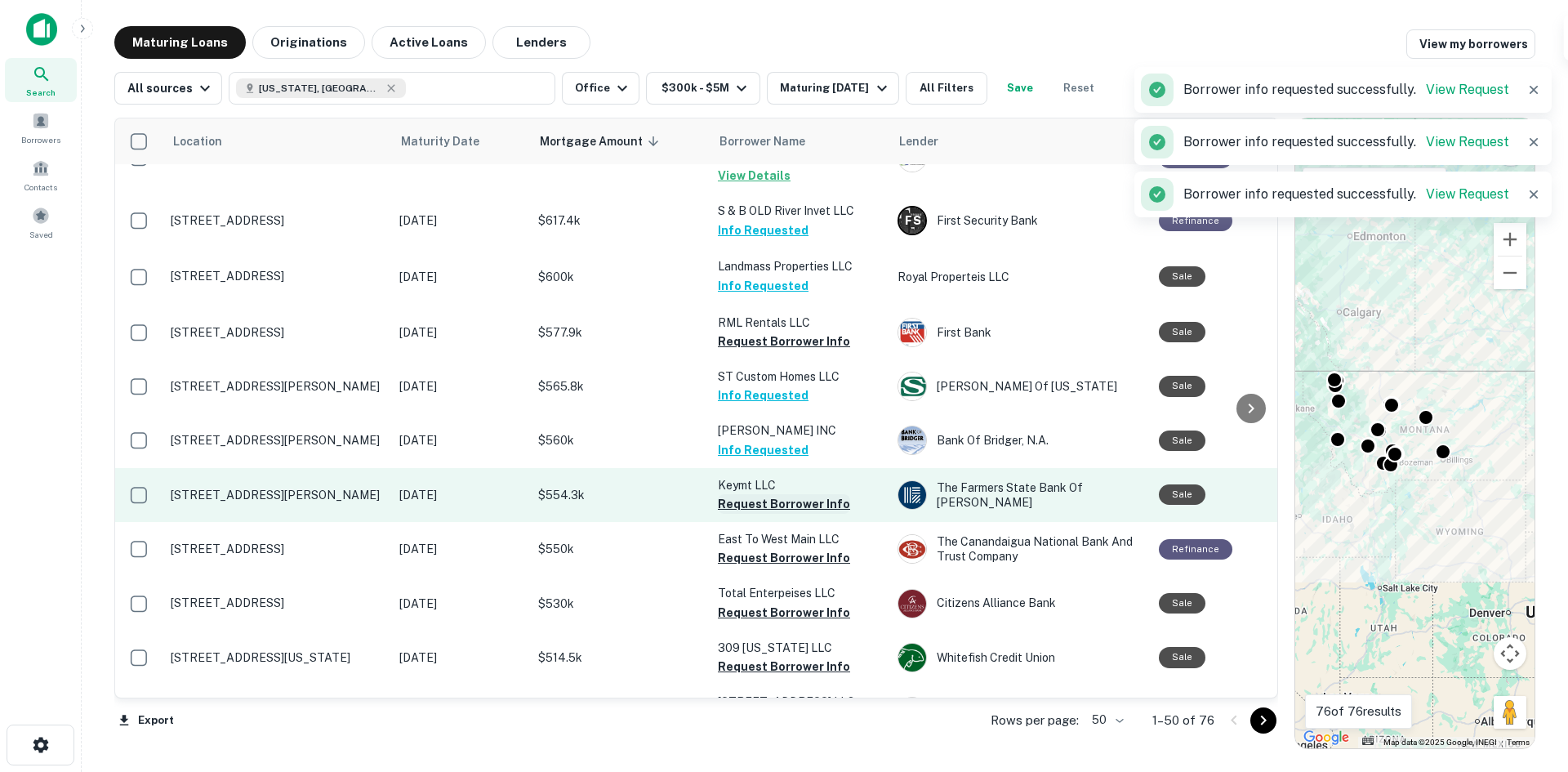
click at [779, 494] on button "Request Borrower Info" at bounding box center [784, 503] width 132 height 19
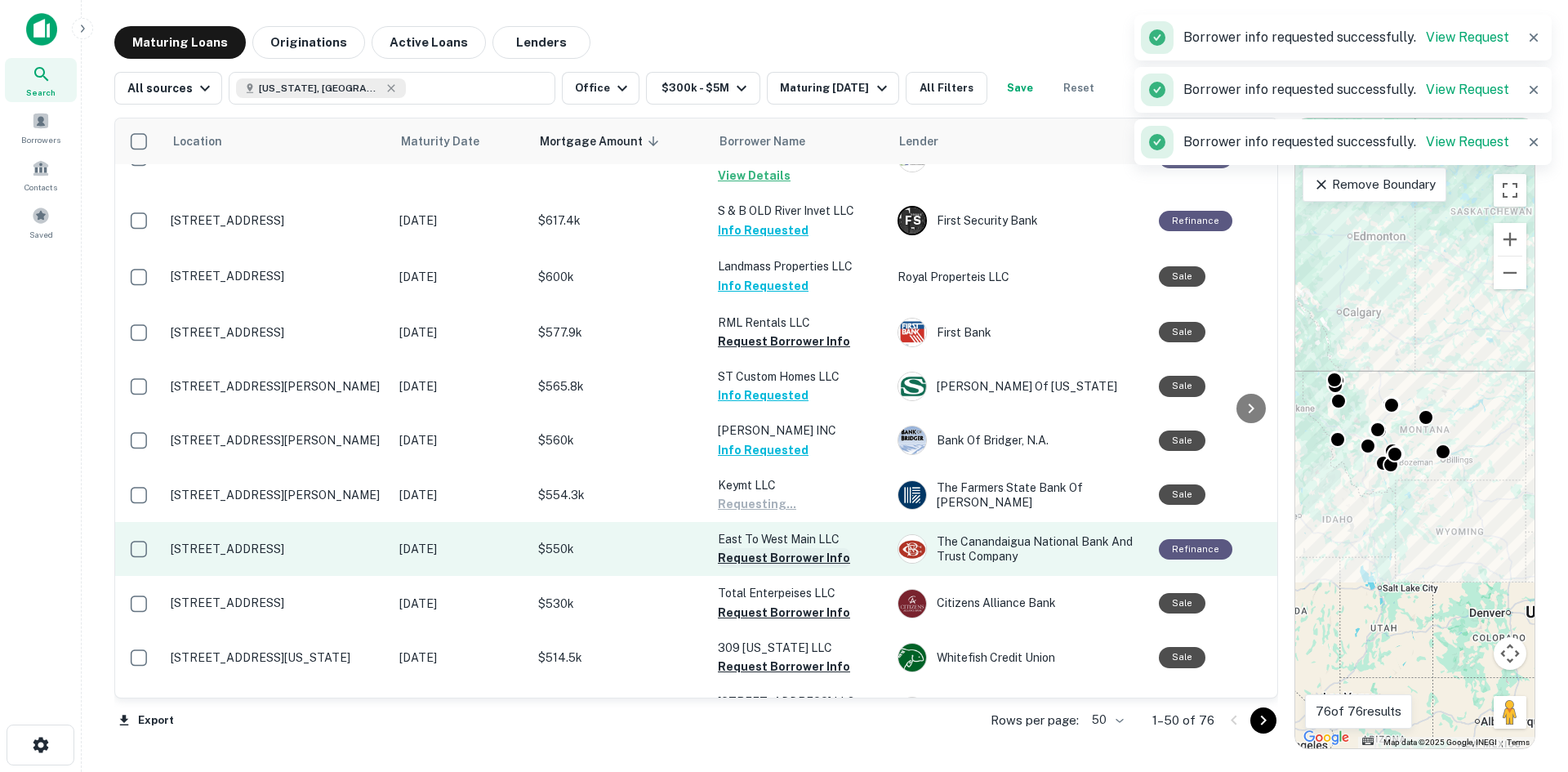
click at [769, 548] on button "Request Borrower Info" at bounding box center [784, 557] width 132 height 19
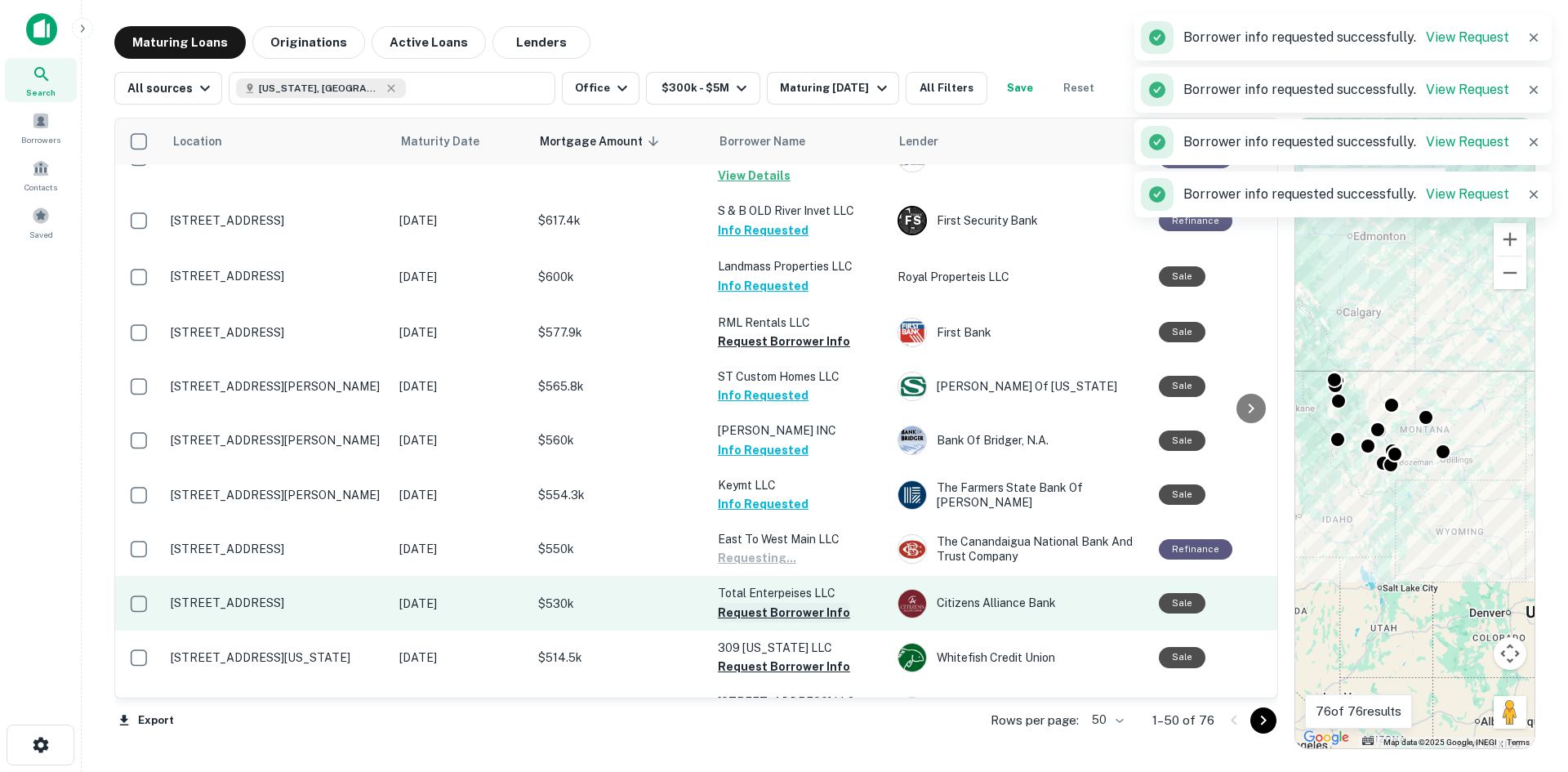
click at [758, 603] on button "Request Borrower Info" at bounding box center [784, 612] width 132 height 19
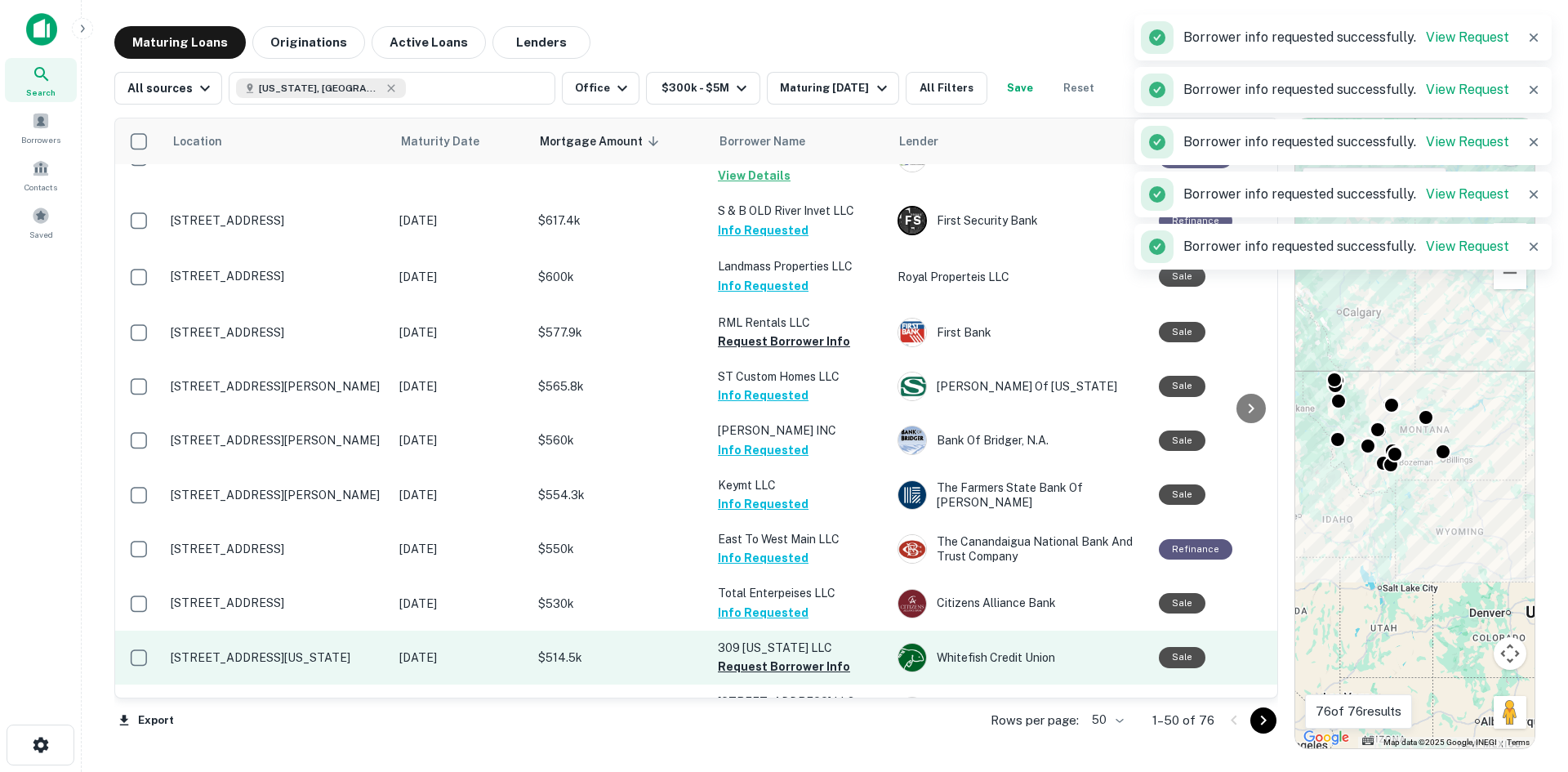
click at [774, 656] on button "Request Borrower Info" at bounding box center [784, 666] width 132 height 19
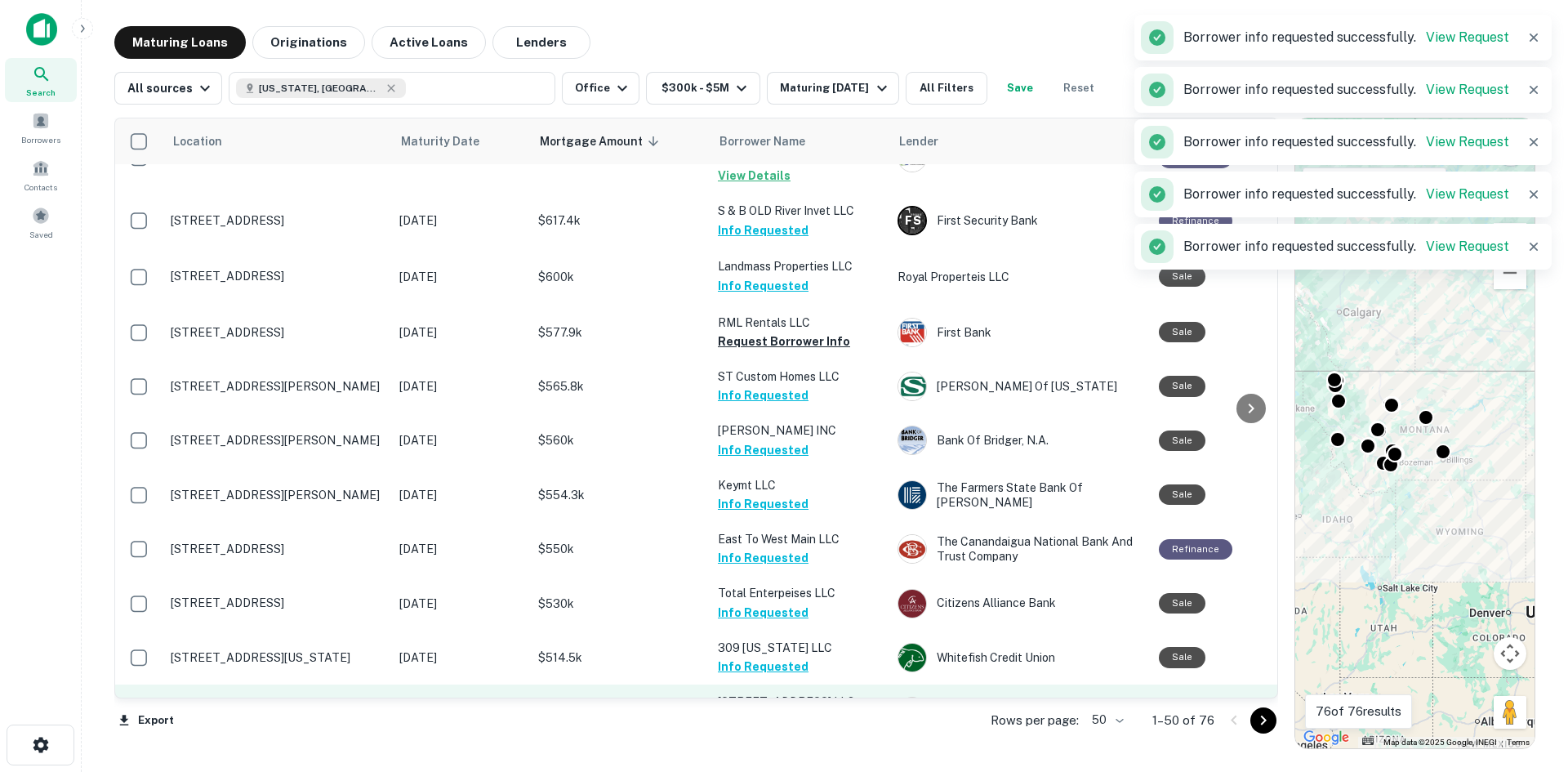
click at [784, 712] on button "Request Borrower Info" at bounding box center [784, 721] width 132 height 19
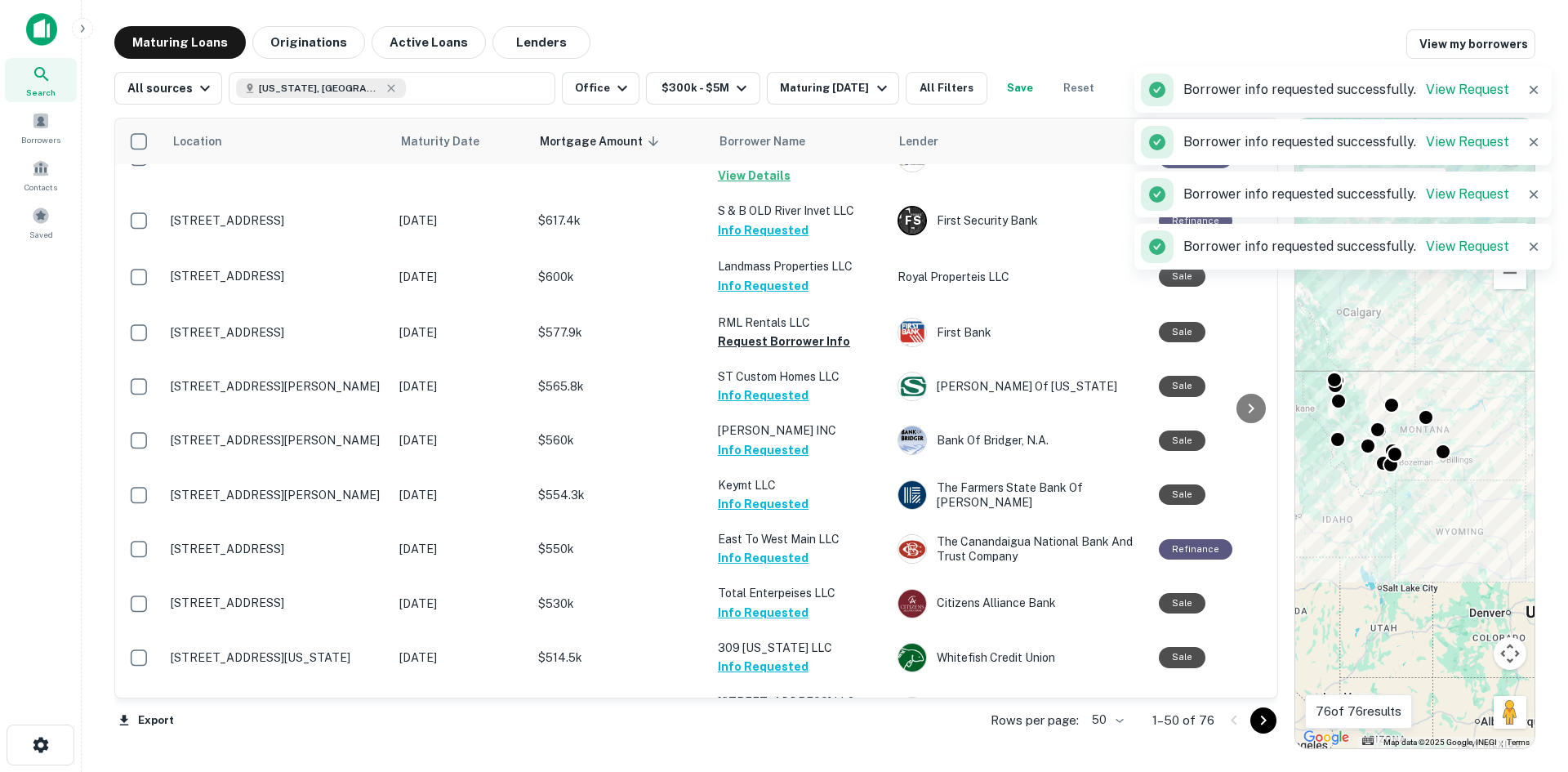
click at [1264, 718] on icon "Go to next page" at bounding box center [1262, 720] width 6 height 10
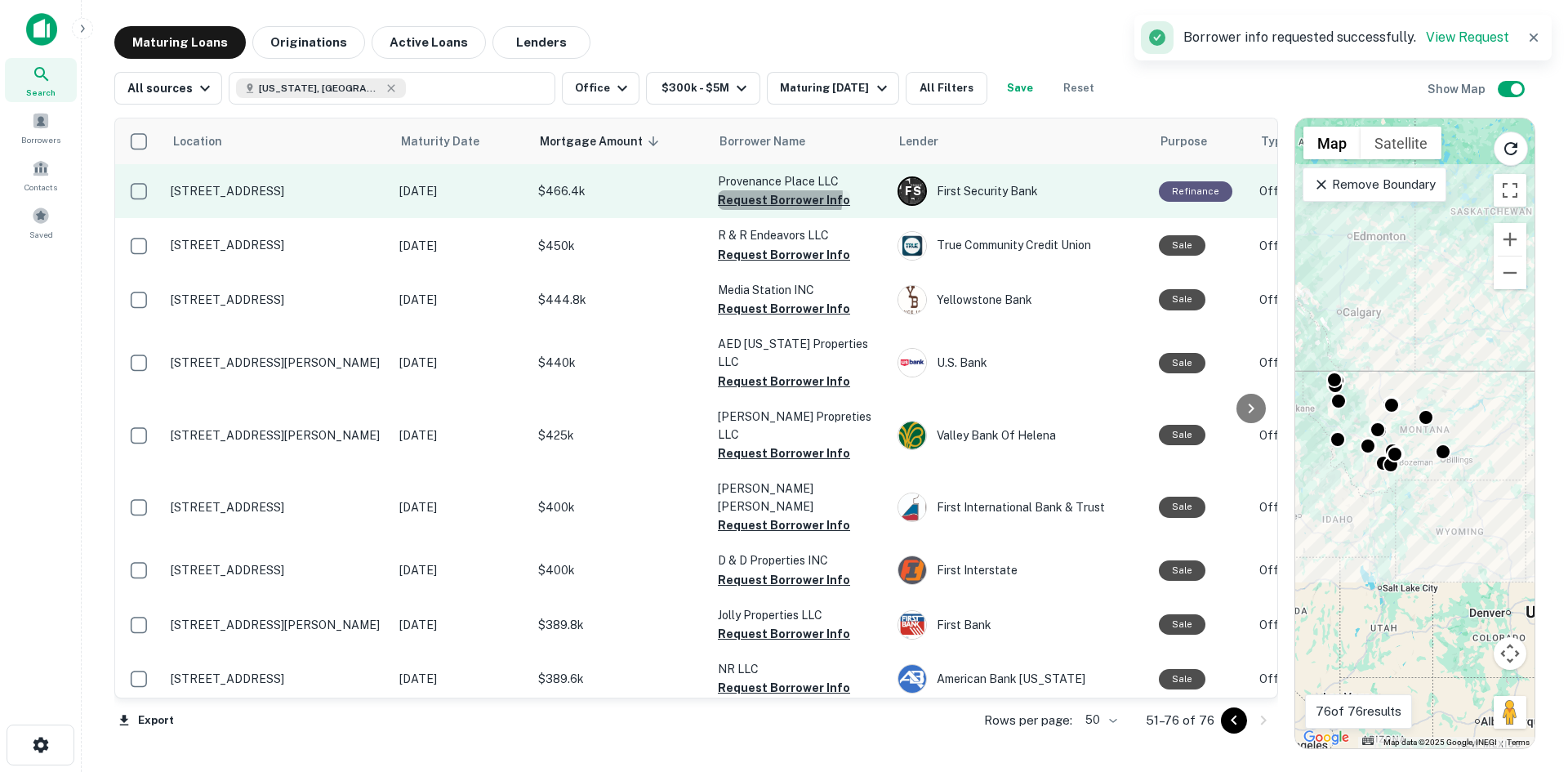
click at [775, 196] on button "Request Borrower Info" at bounding box center [784, 199] width 132 height 19
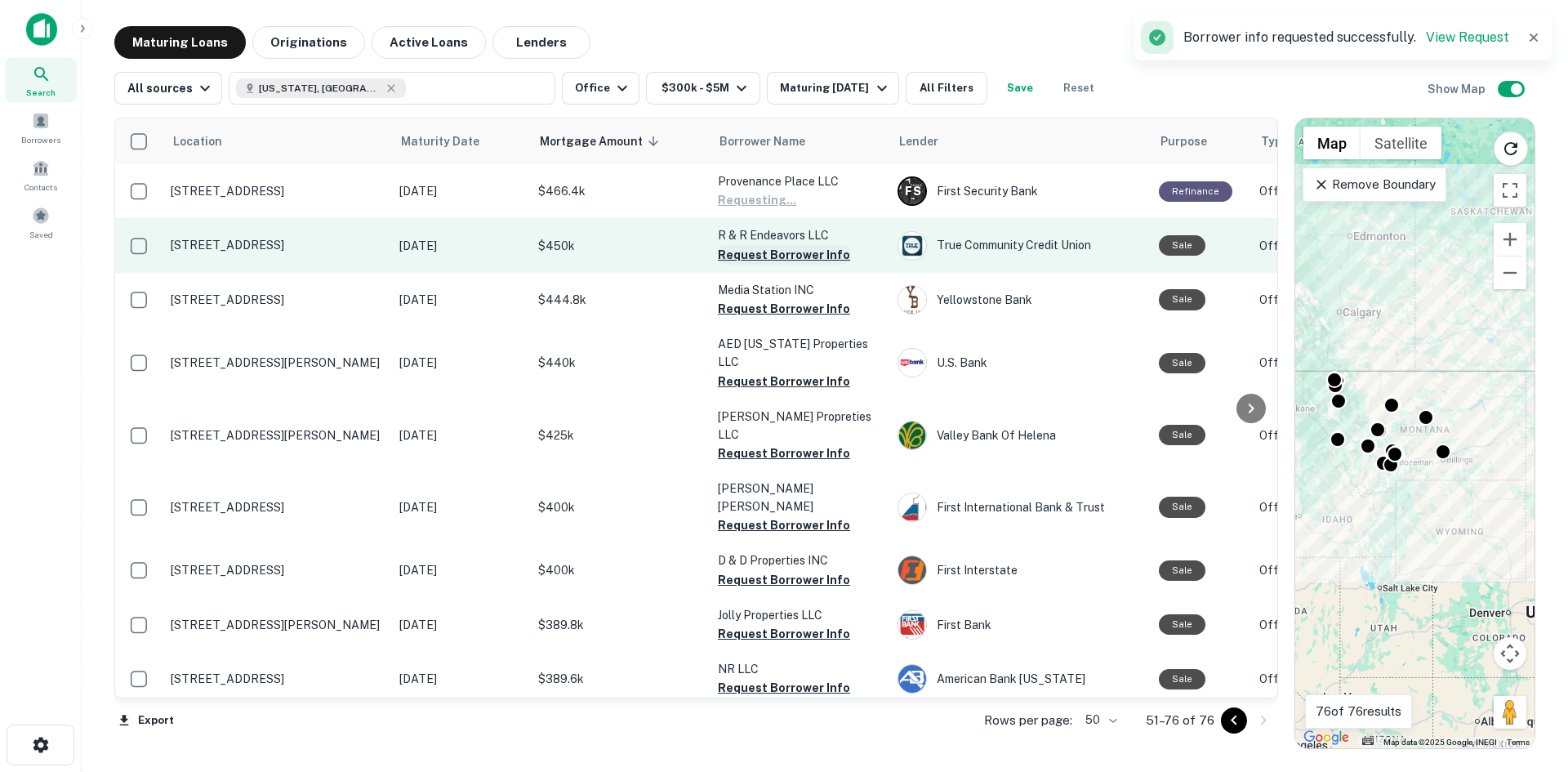
click at [764, 254] on button "Request Borrower Info" at bounding box center [784, 255] width 132 height 19
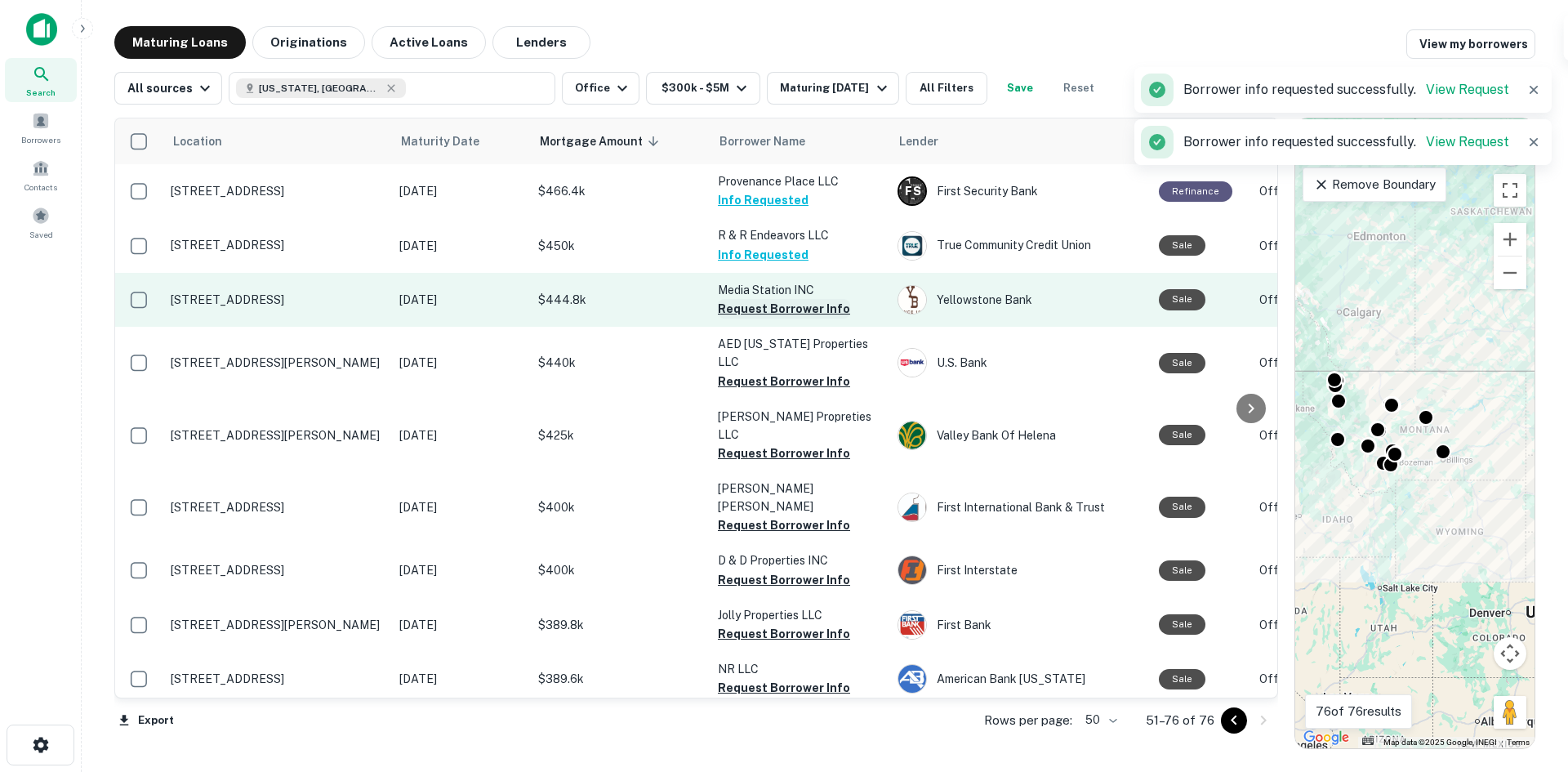
click at [760, 309] on button "Request Borrower Info" at bounding box center [784, 308] width 132 height 19
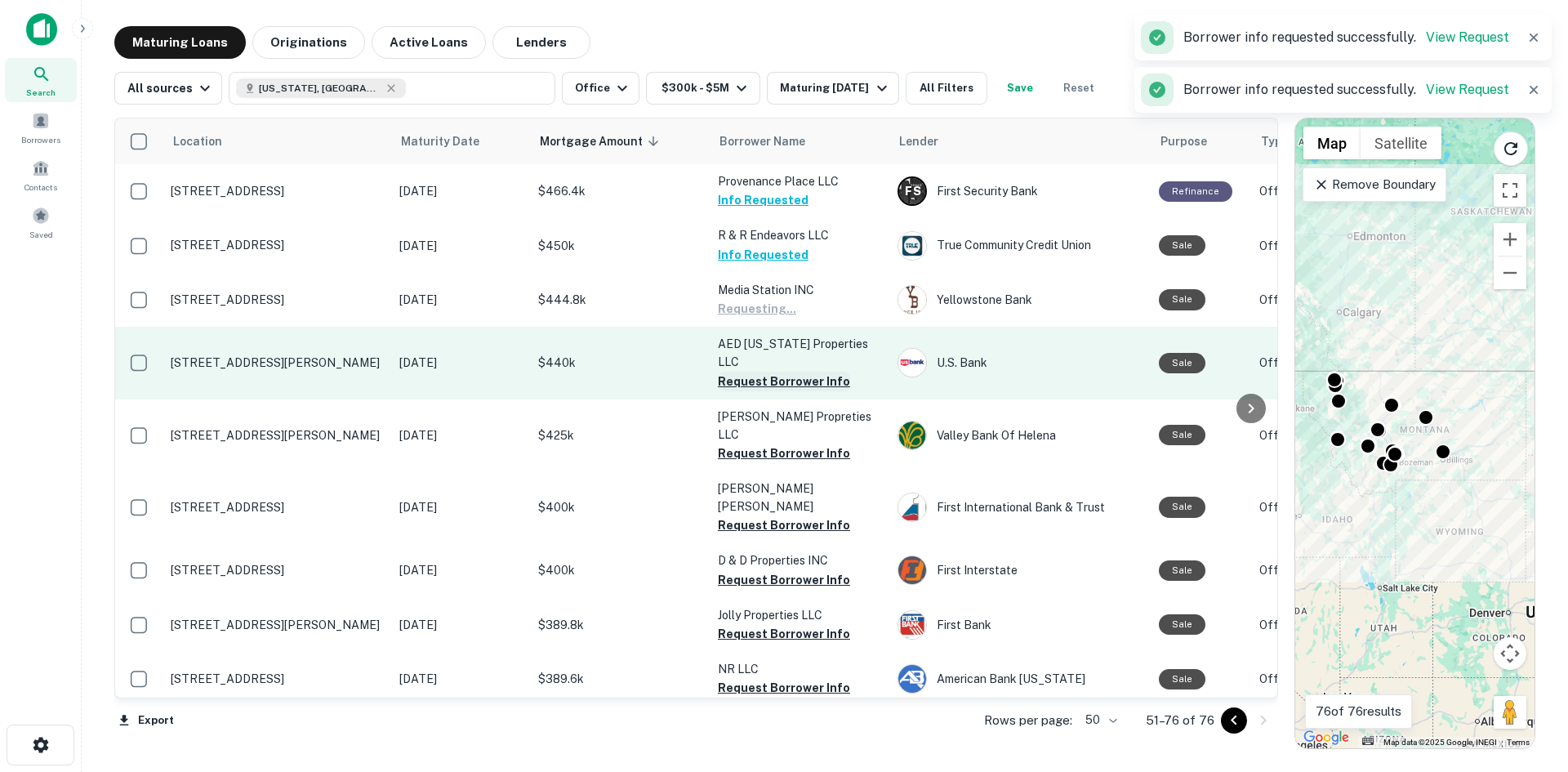
click at [763, 372] on button "Request Borrower Info" at bounding box center [784, 381] width 132 height 19
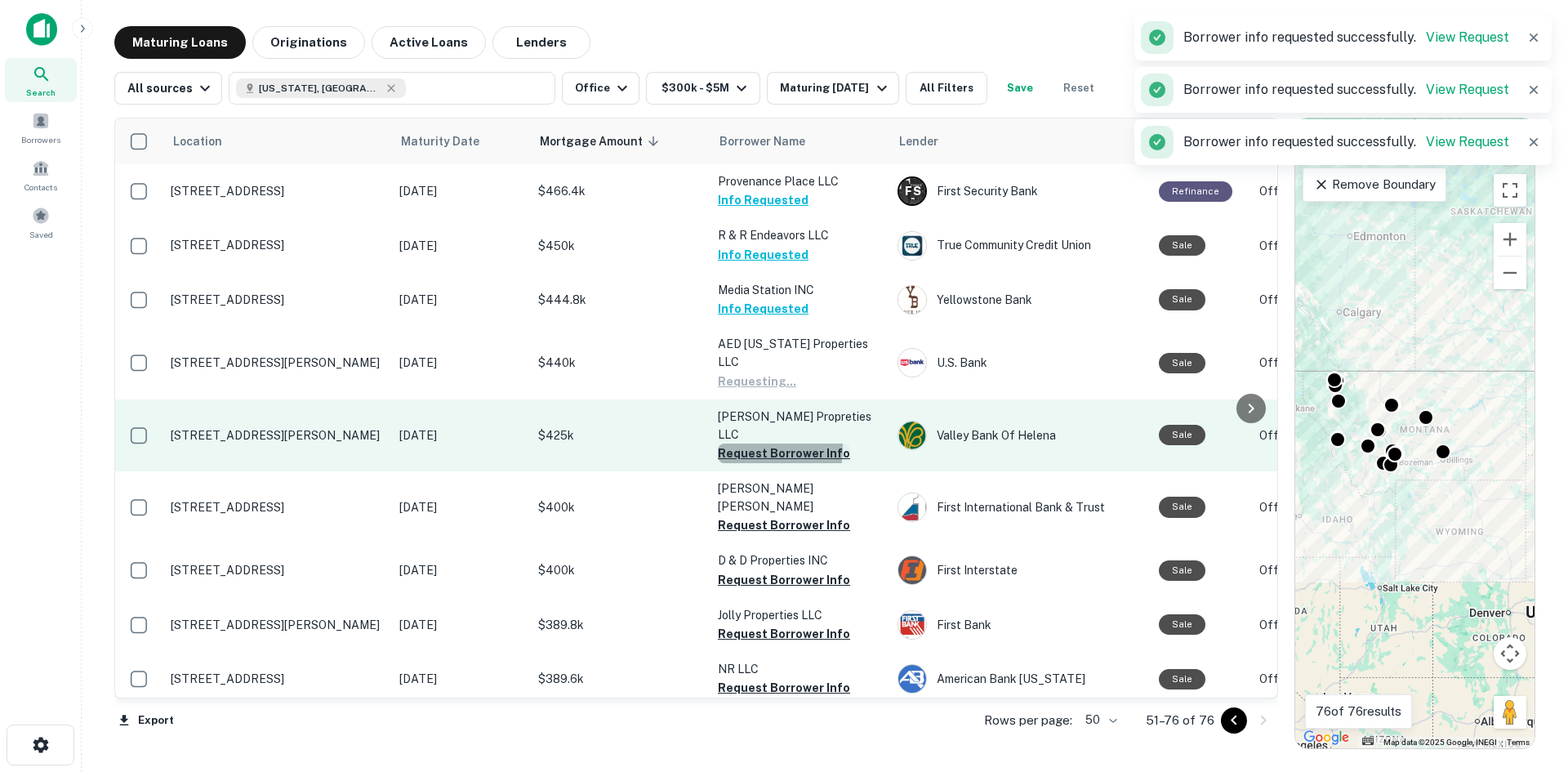
click at [767, 444] on button "Request Borrower Info" at bounding box center [784, 453] width 132 height 19
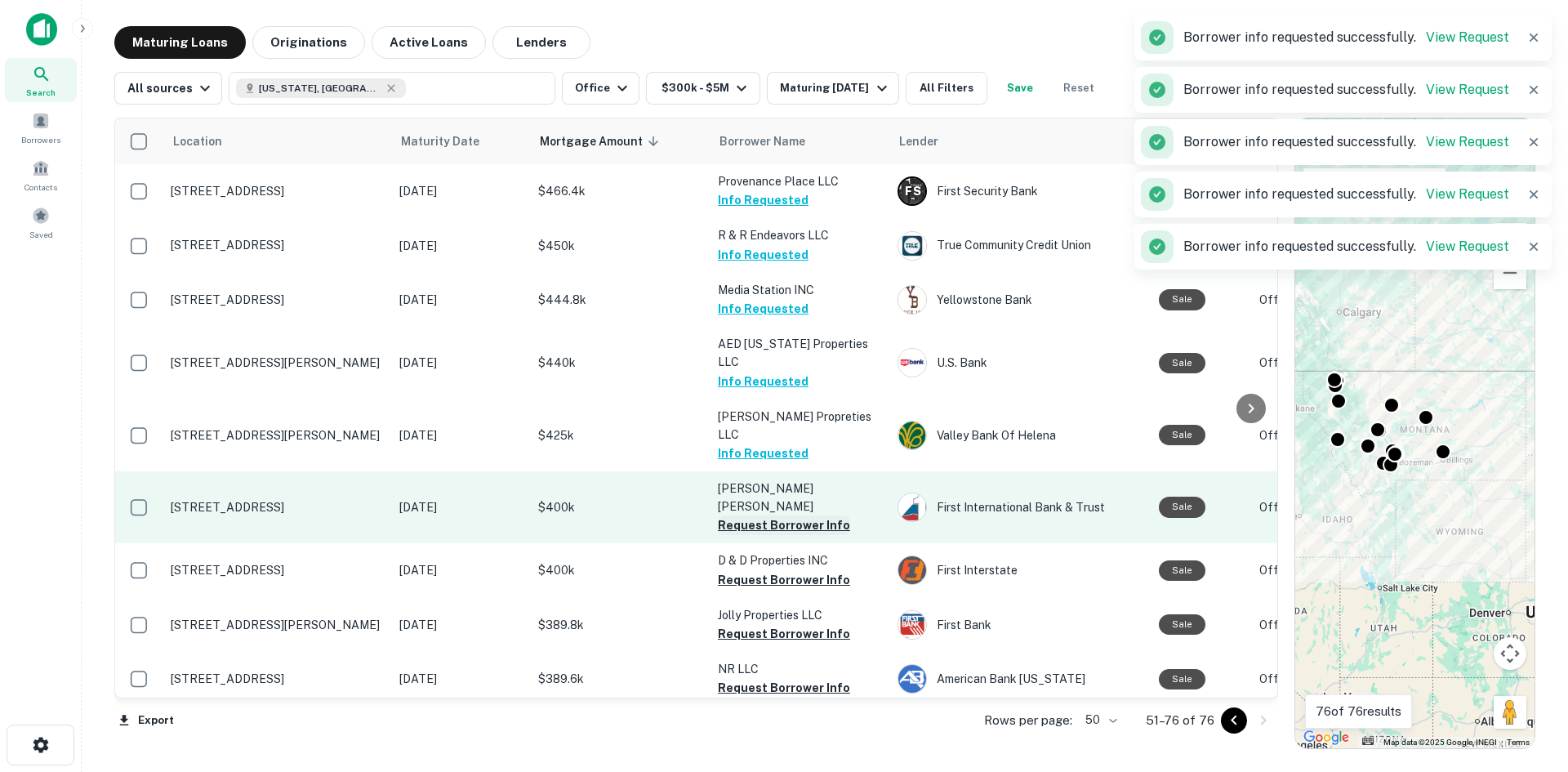
click at [777, 515] on button "Request Borrower Info" at bounding box center [784, 524] width 132 height 19
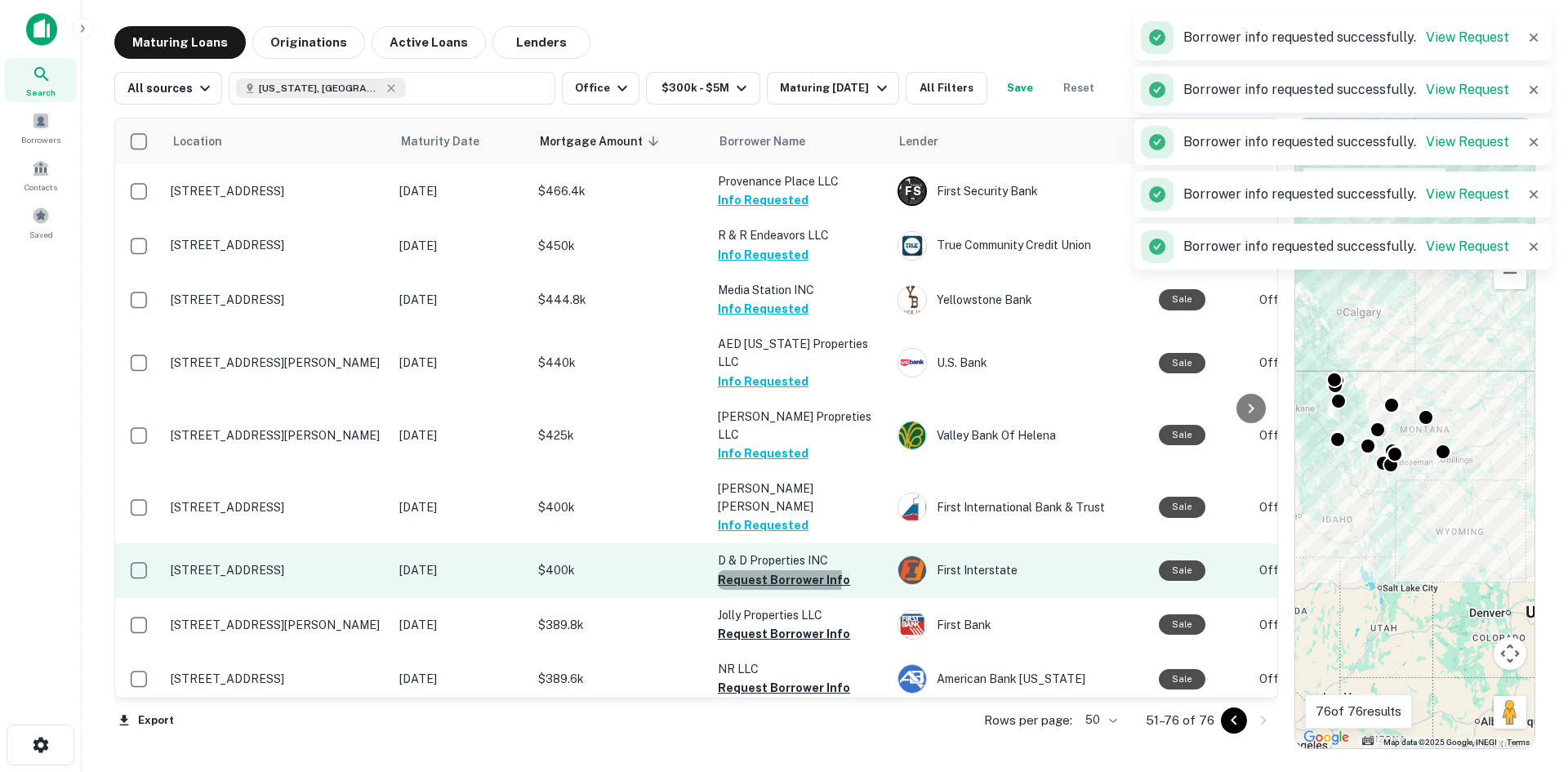
click at [776, 570] on button "Request Borrower Info" at bounding box center [784, 579] width 132 height 19
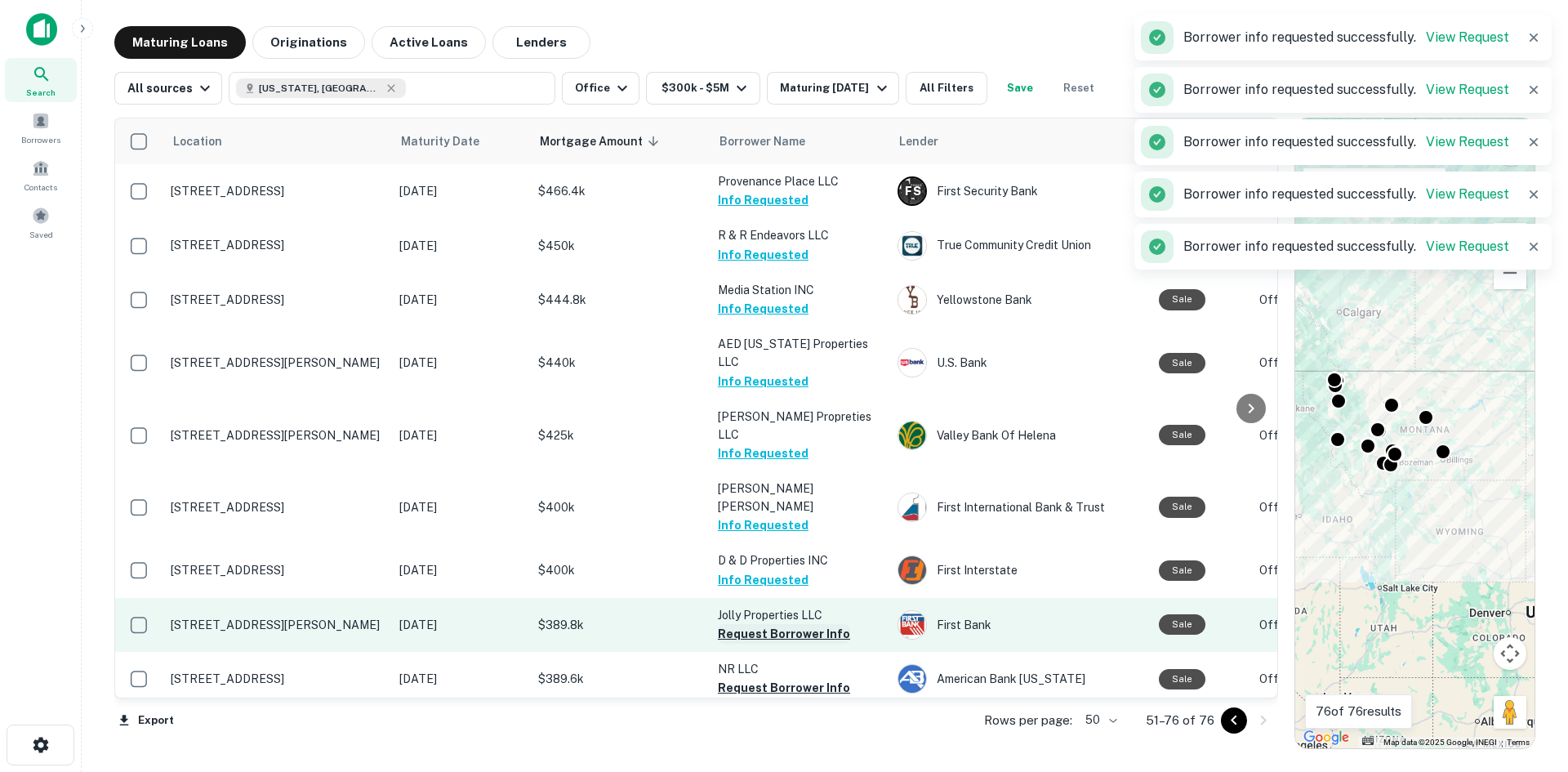
click at [779, 624] on button "Request Borrower Info" at bounding box center [784, 633] width 132 height 19
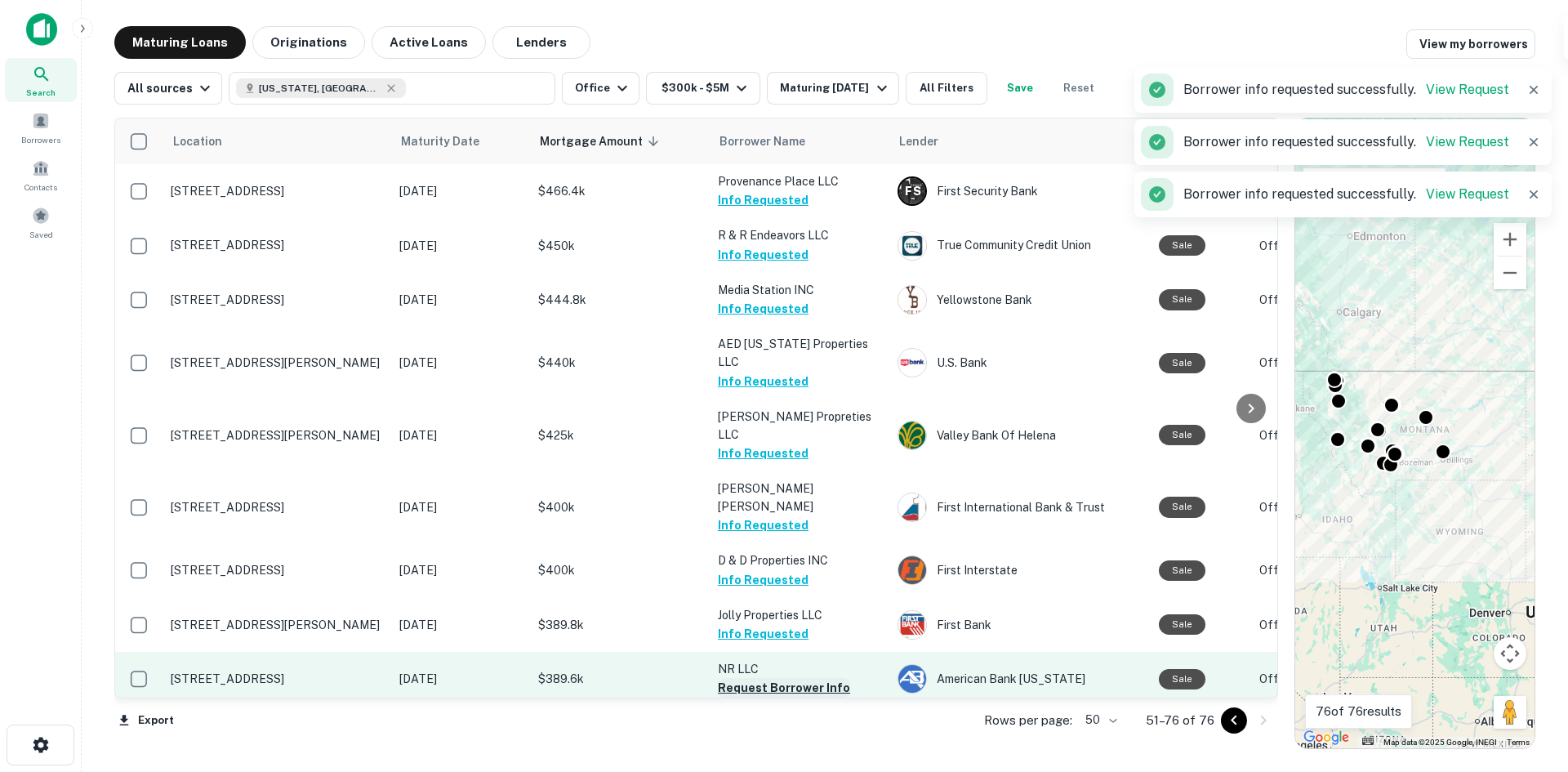
click at [774, 678] on button "Request Borrower Info" at bounding box center [784, 687] width 132 height 19
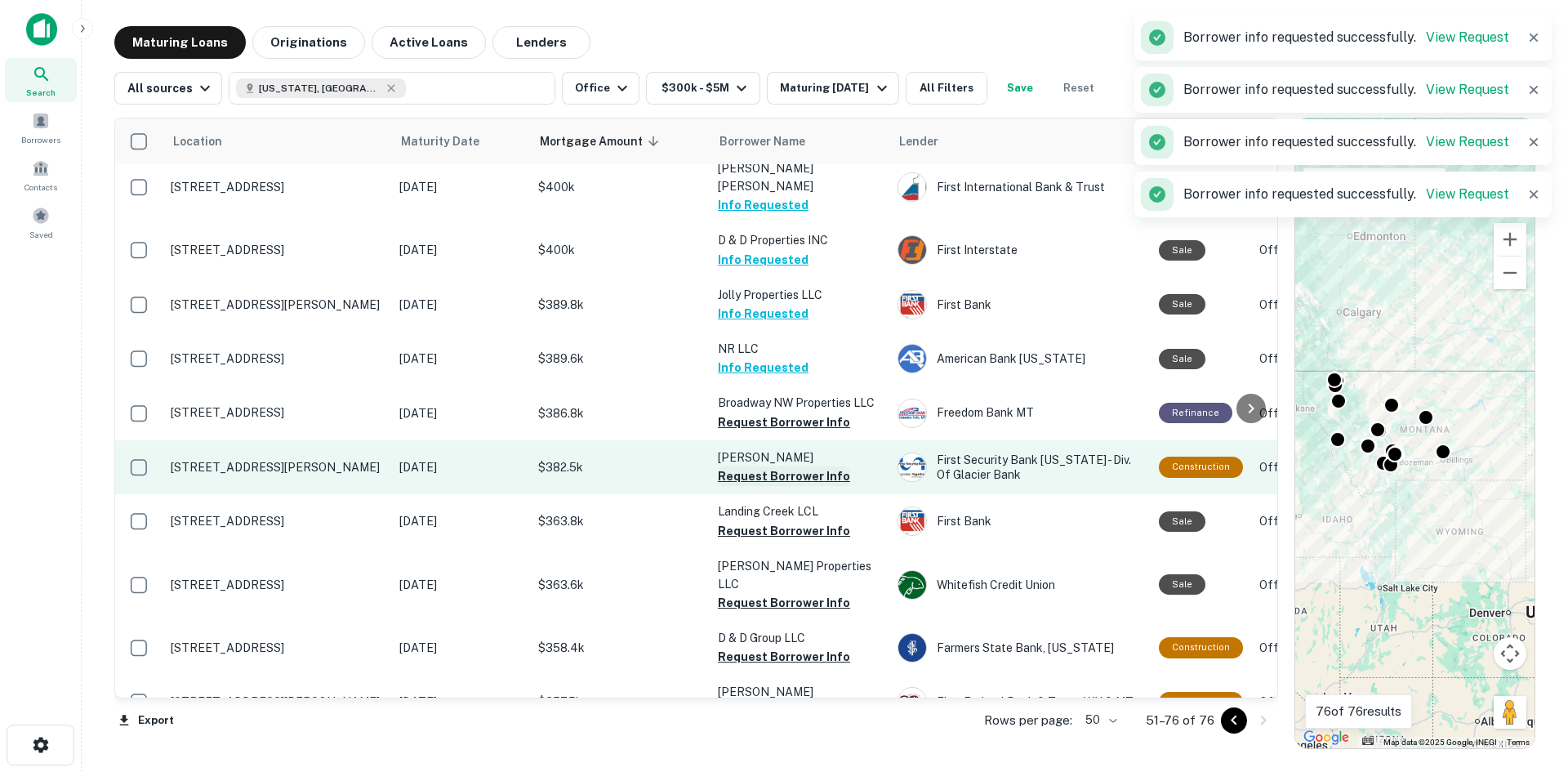
scroll to position [327, 0]
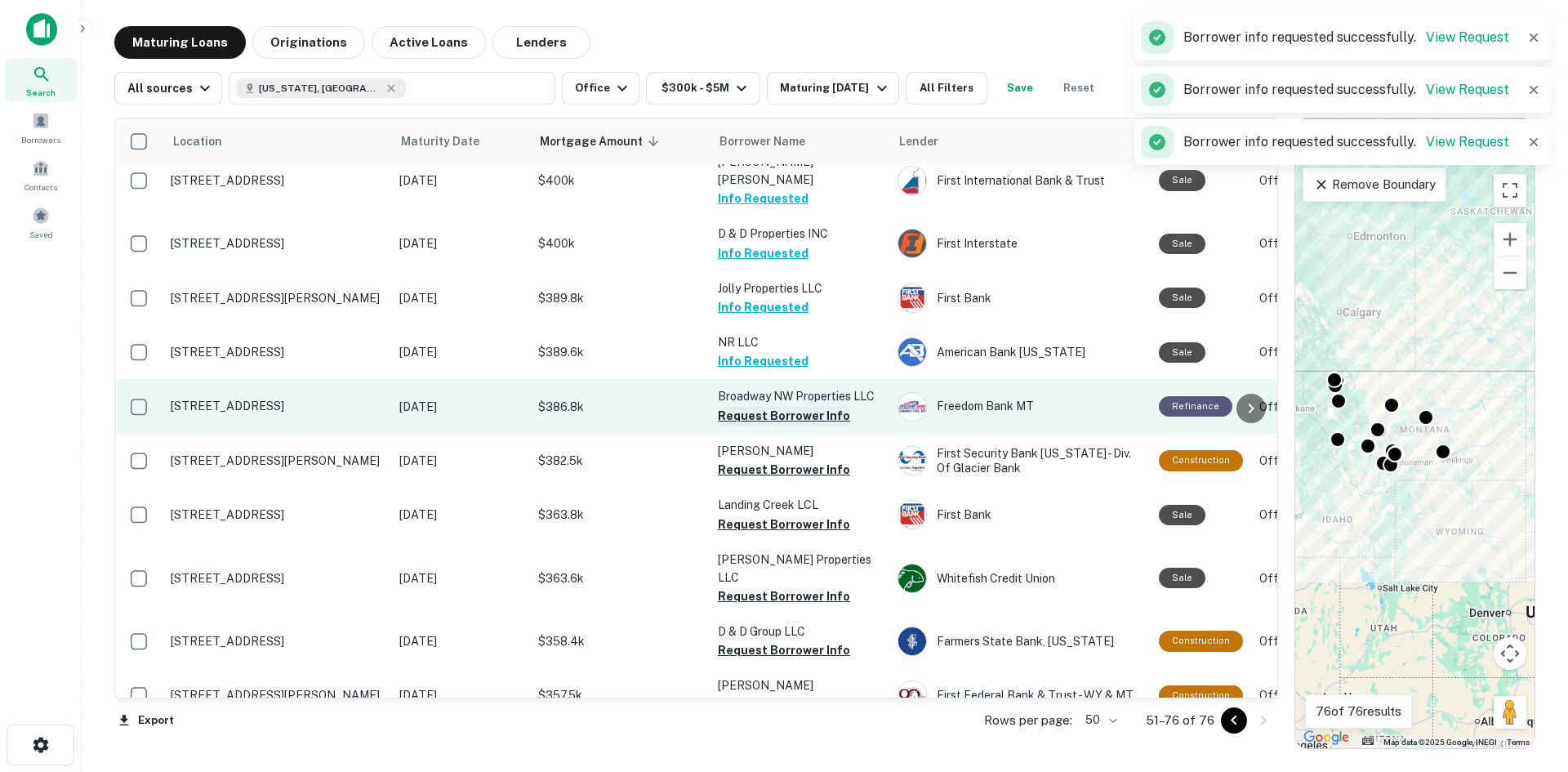
click at [775, 406] on button "Request Borrower Info" at bounding box center [784, 415] width 132 height 19
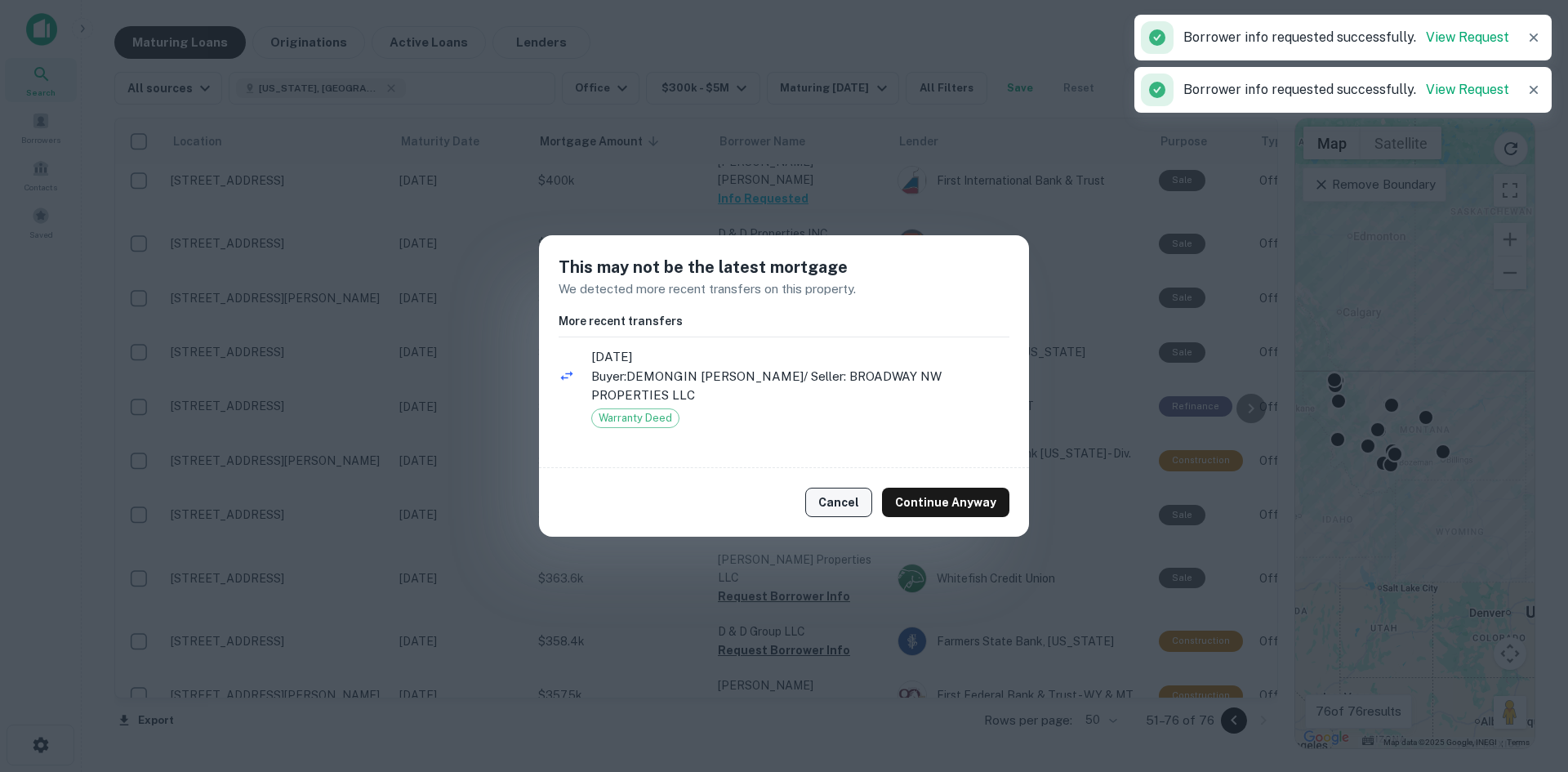
click at [856, 506] on button "Cancel" at bounding box center [839, 502] width 67 height 29
